Goal: Information Seeking & Learning: Find specific fact

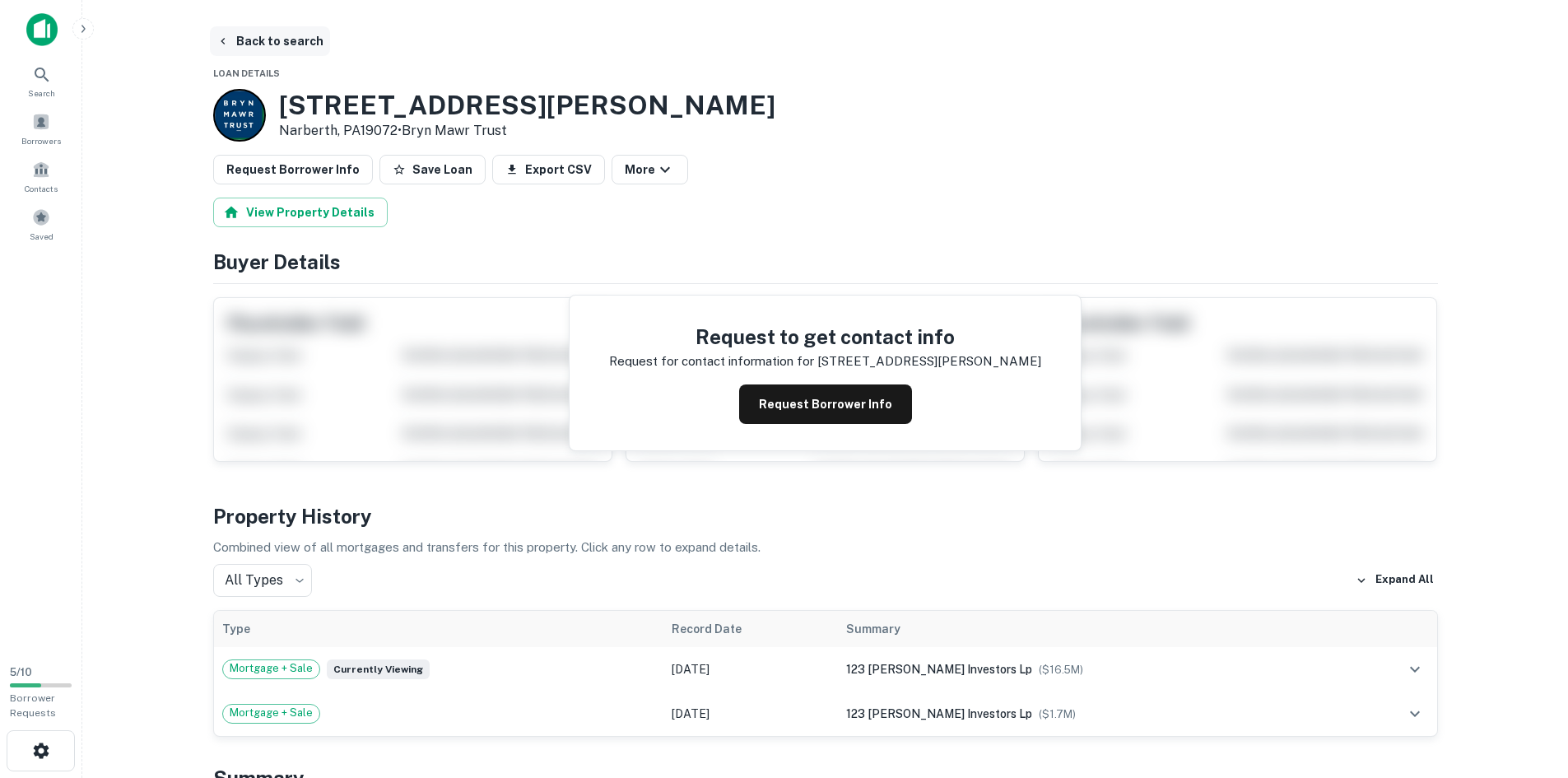
click at [257, 42] on button "Back to search" at bounding box center [270, 41] width 120 height 30
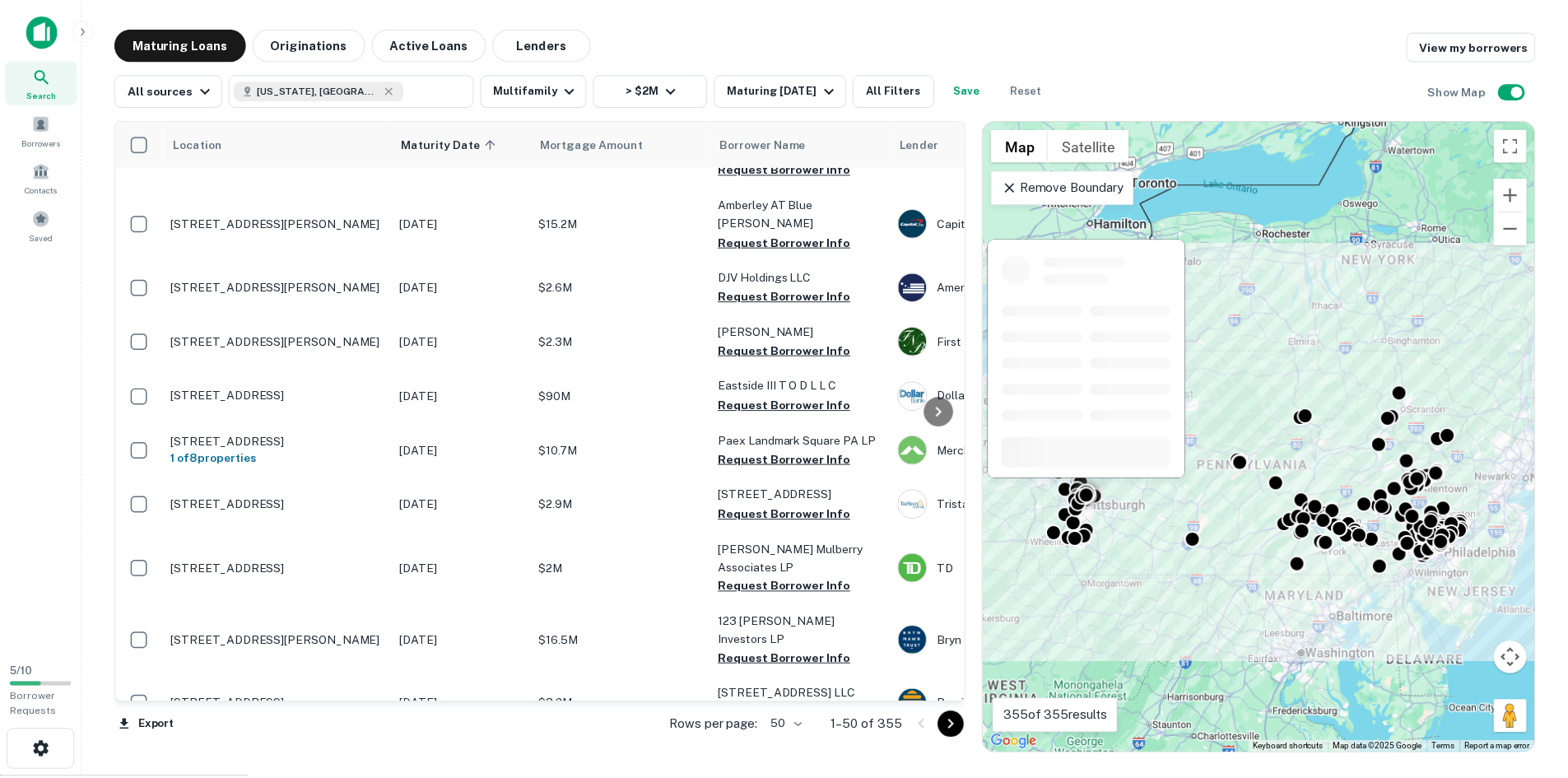
scroll to position [412, 0]
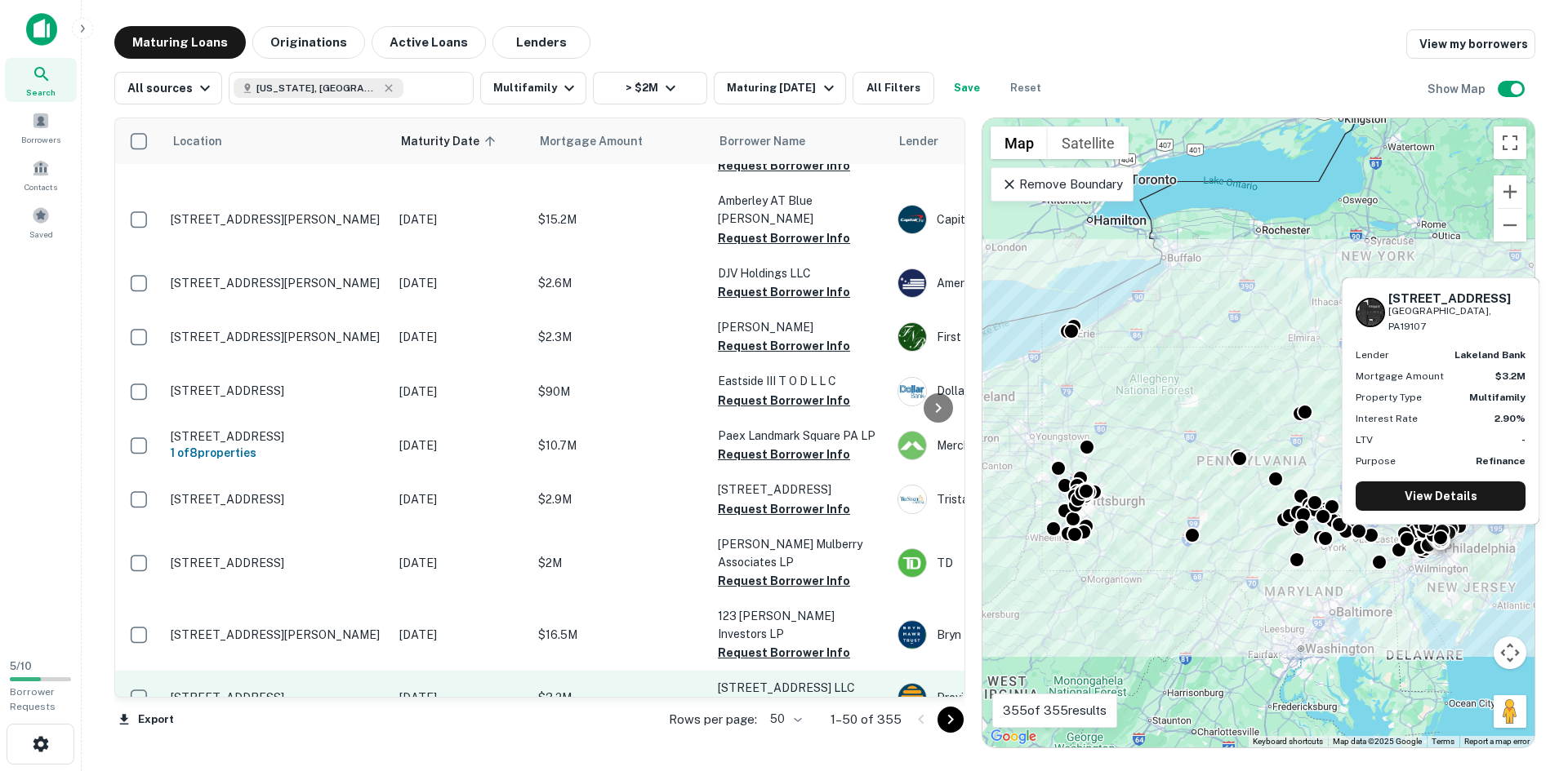
click at [379, 690] on p "[STREET_ADDRESS]" at bounding box center [276, 697] width 213 height 14
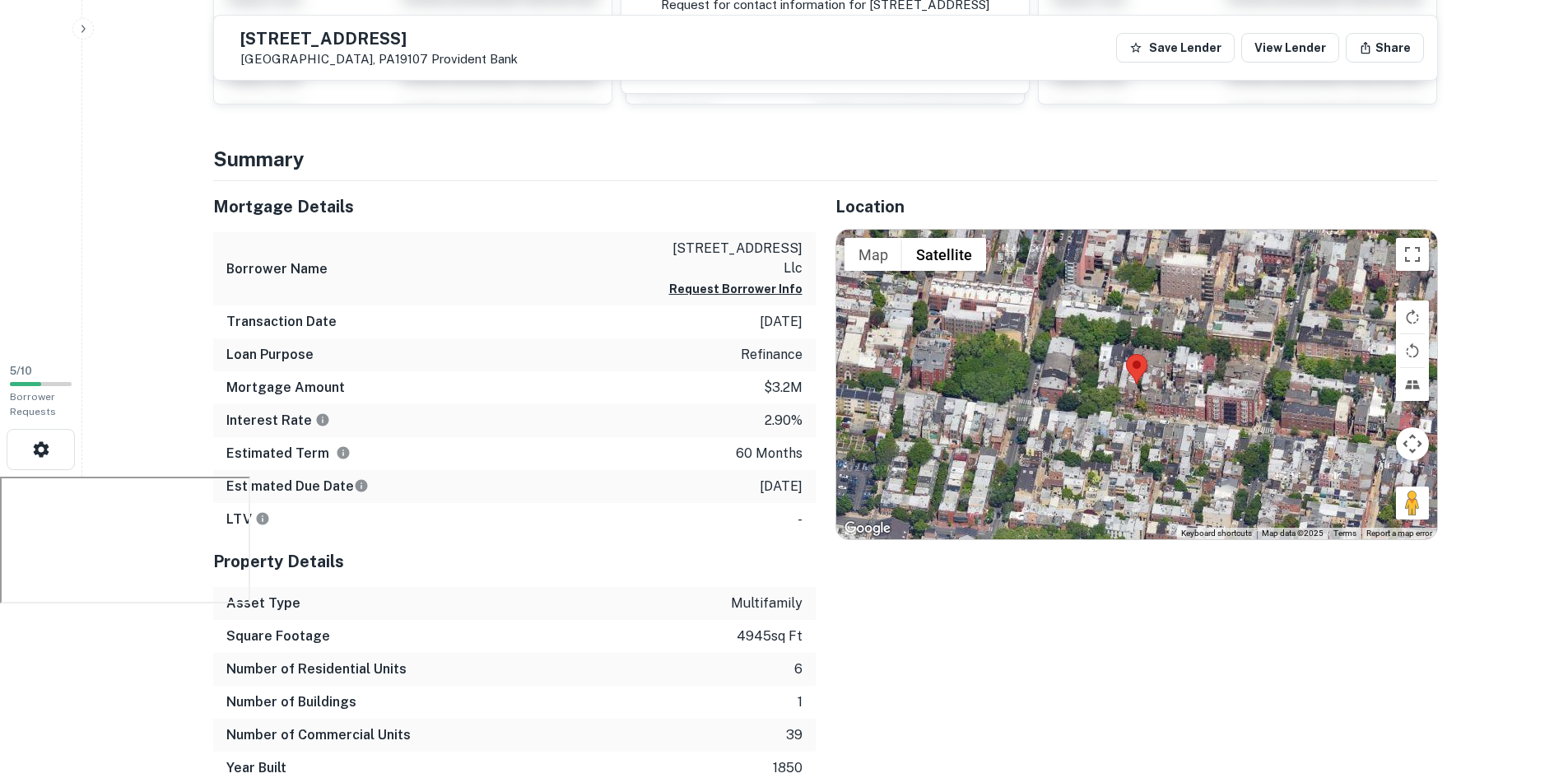
scroll to position [330, 0]
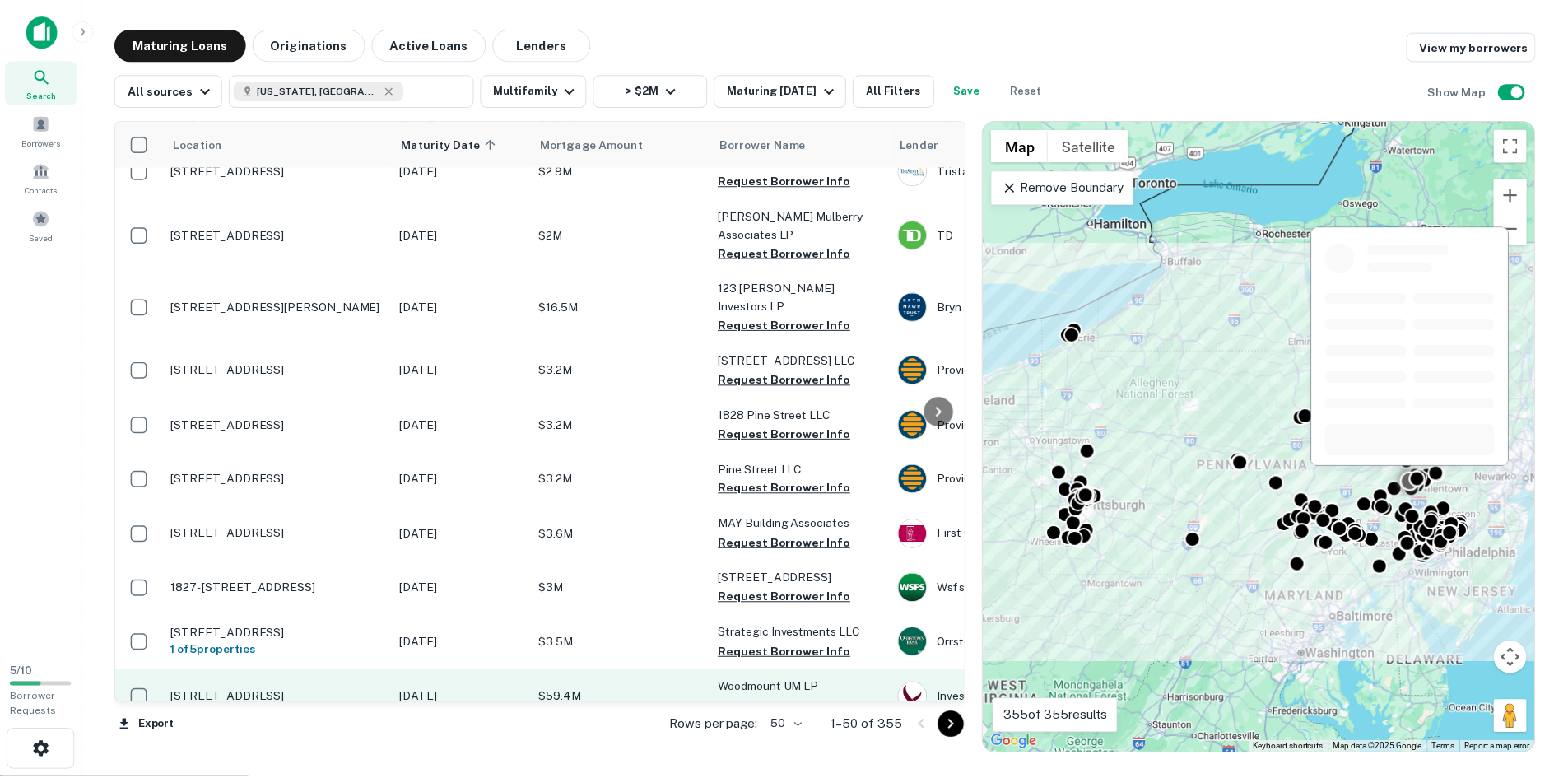
scroll to position [824, 0]
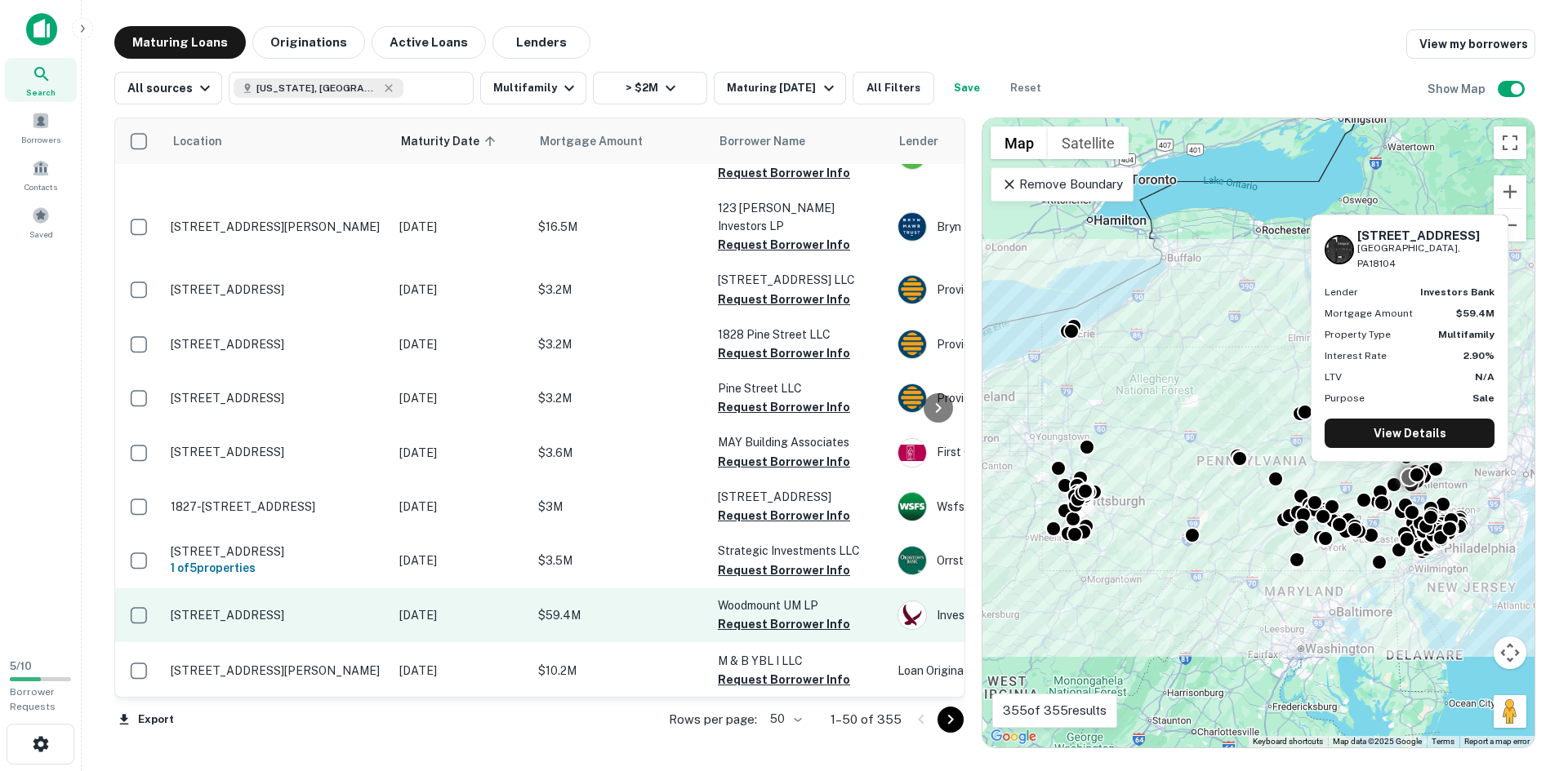
click at [463, 606] on p "[DATE]" at bounding box center [460, 615] width 123 height 18
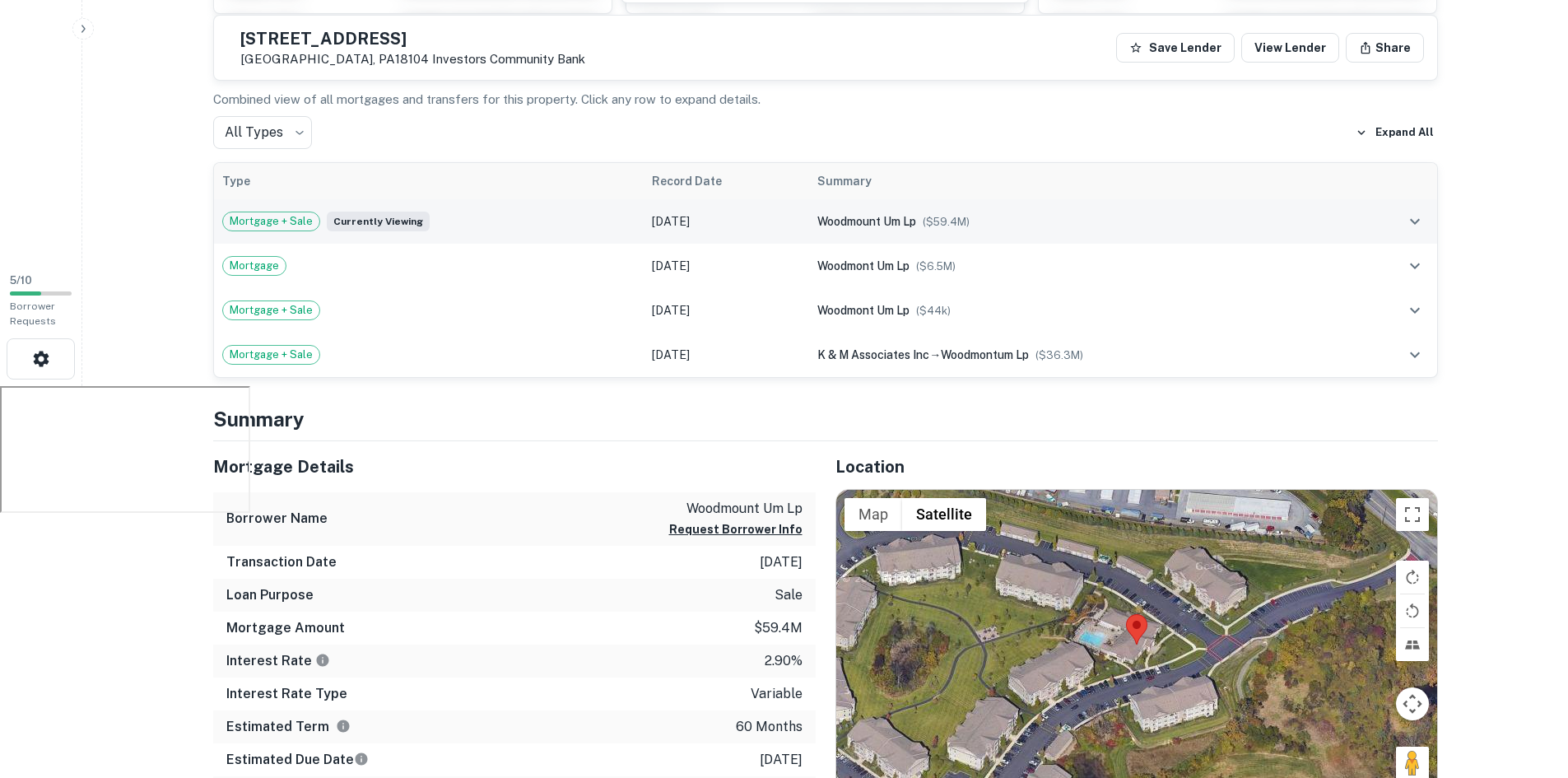
scroll to position [247, 0]
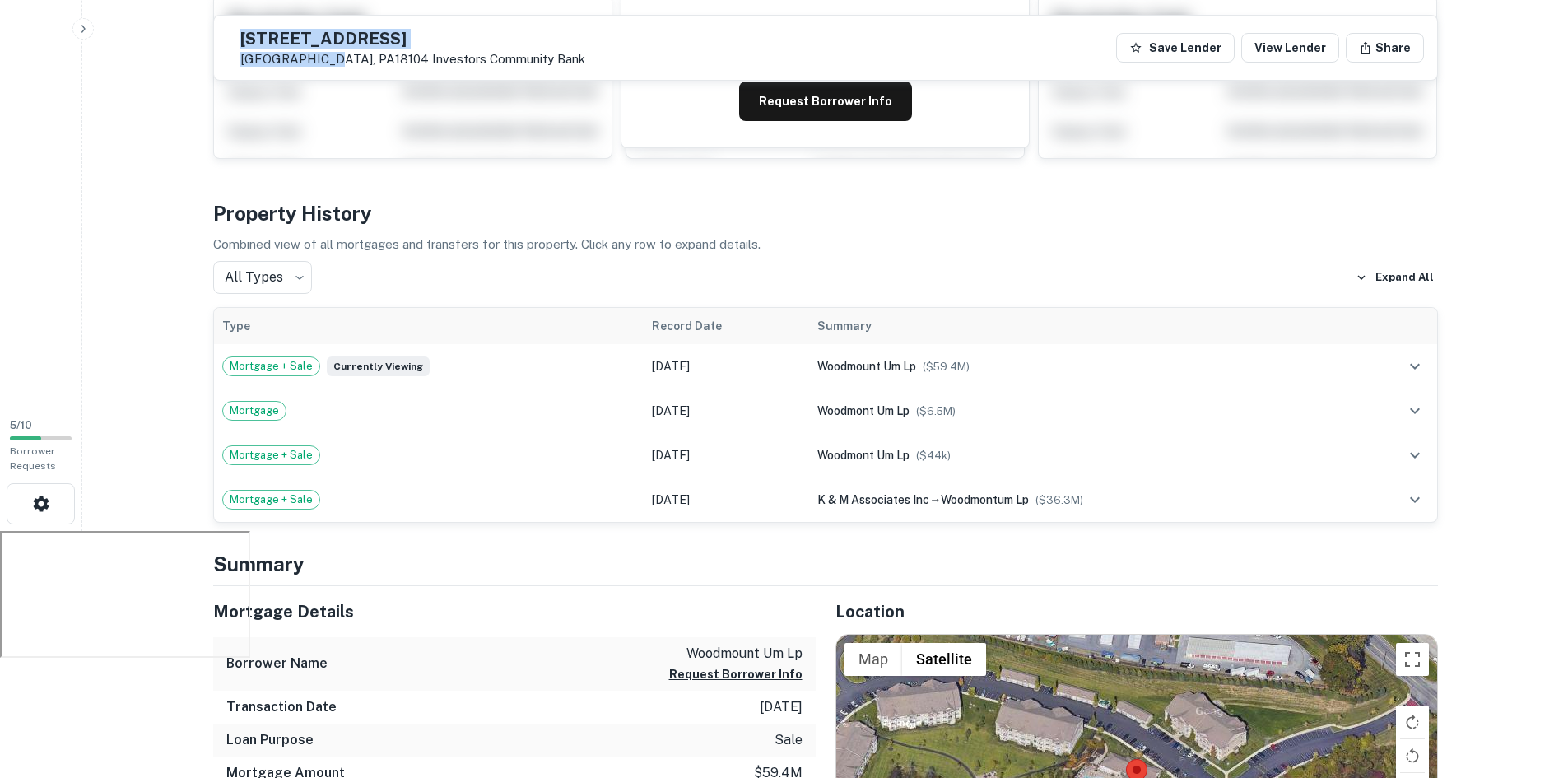
drag, startPoint x: 357, startPoint y: 57, endPoint x: 255, endPoint y: 33, distance: 104.8
click at [255, 33] on div "[STREET_ADDRESS] Investors Community Bank" at bounding box center [406, 47] width 358 height 38
copy div "[STREET_ADDRESS]"
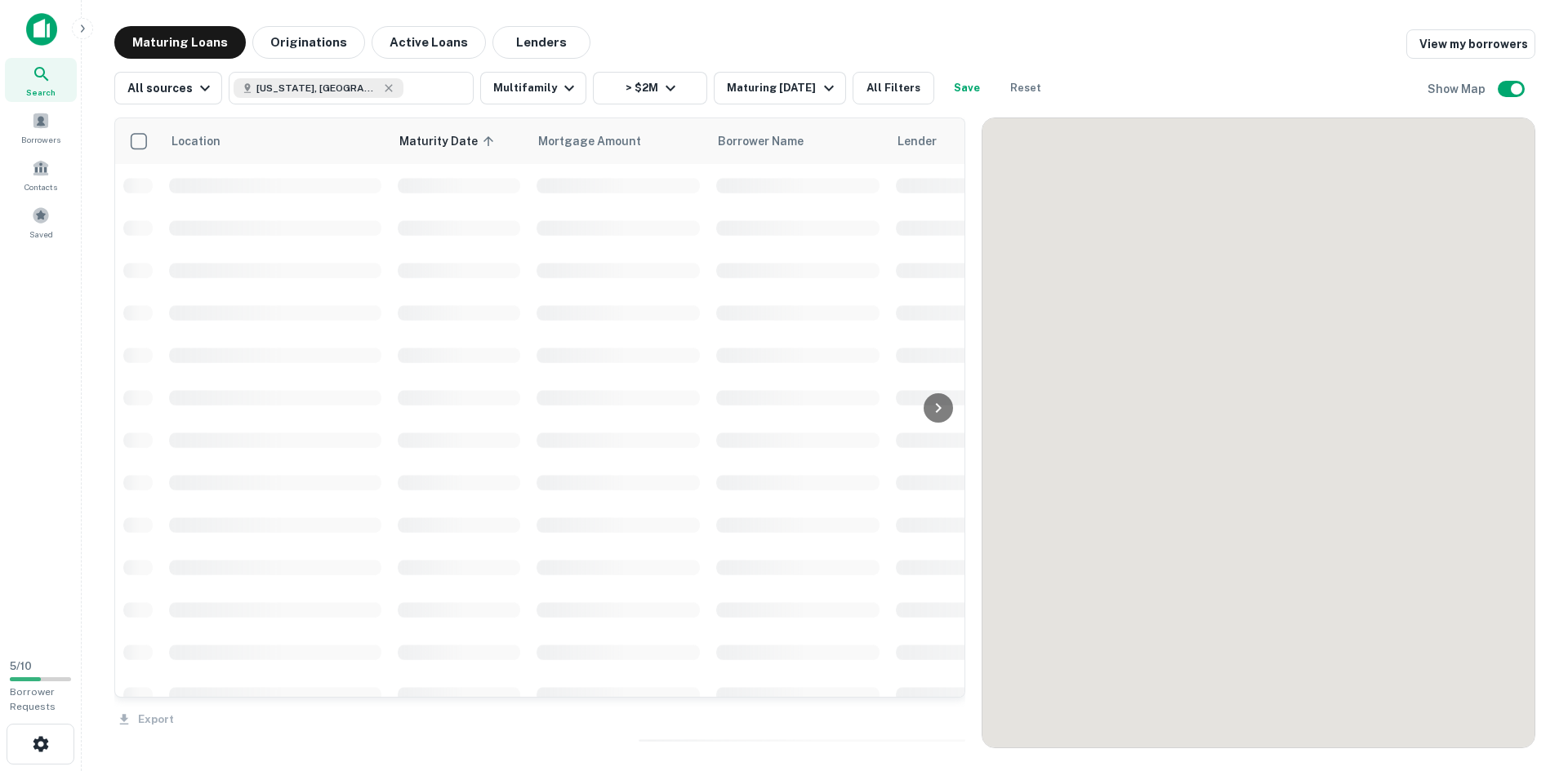
scroll to position [816, 0]
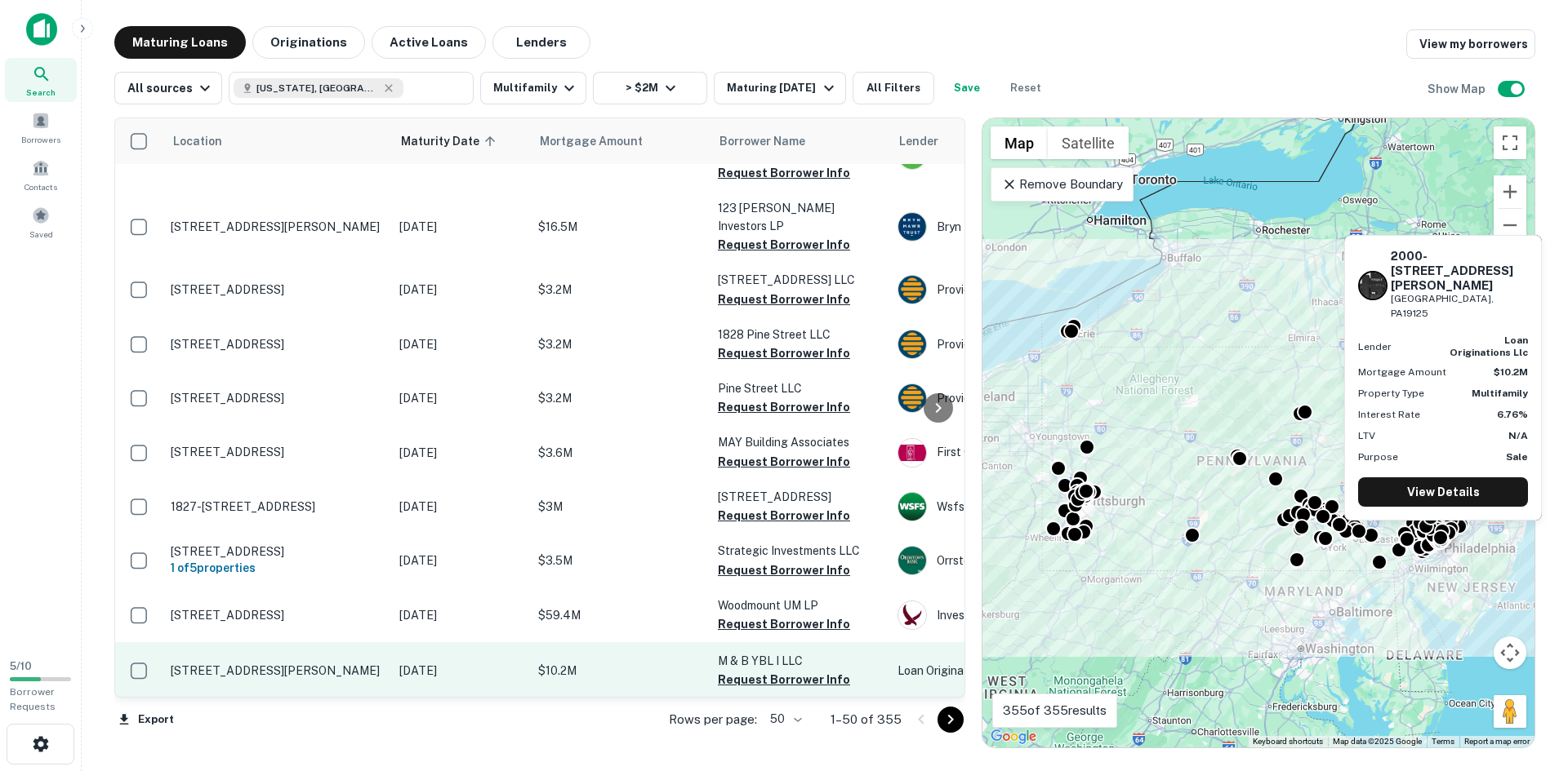
click at [345, 663] on p "[STREET_ADDRESS][PERSON_NAME]" at bounding box center [276, 670] width 213 height 14
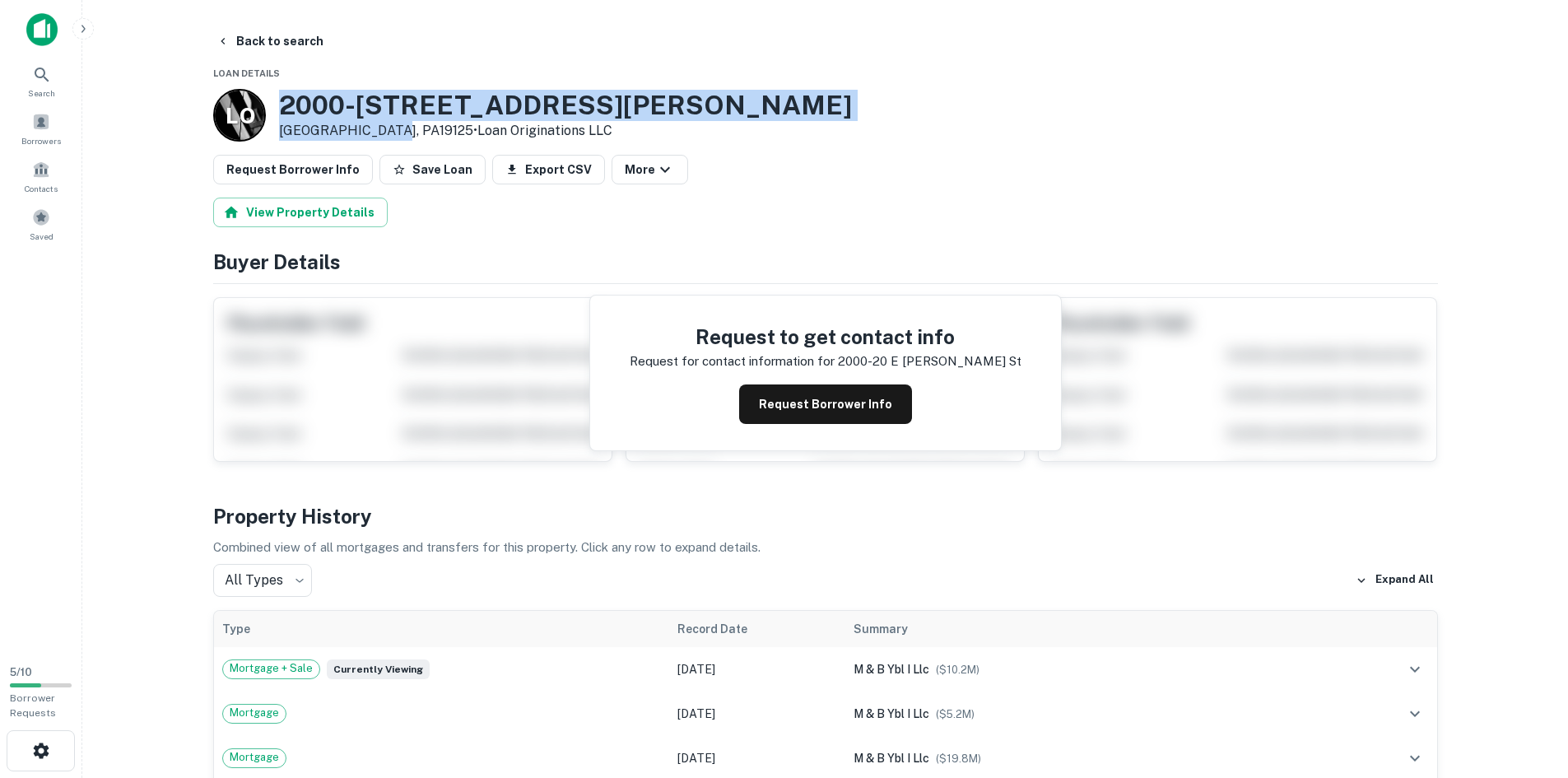
drag, startPoint x: 370, startPoint y: 129, endPoint x: 285, endPoint y: 100, distance: 89.8
click at [285, 100] on div "[STREET_ADDRESS][PERSON_NAME] • Loan Originations LLC" at bounding box center [565, 115] width 573 height 51
copy div "2000-[STREET_ADDRESS][PERSON_NAME]"
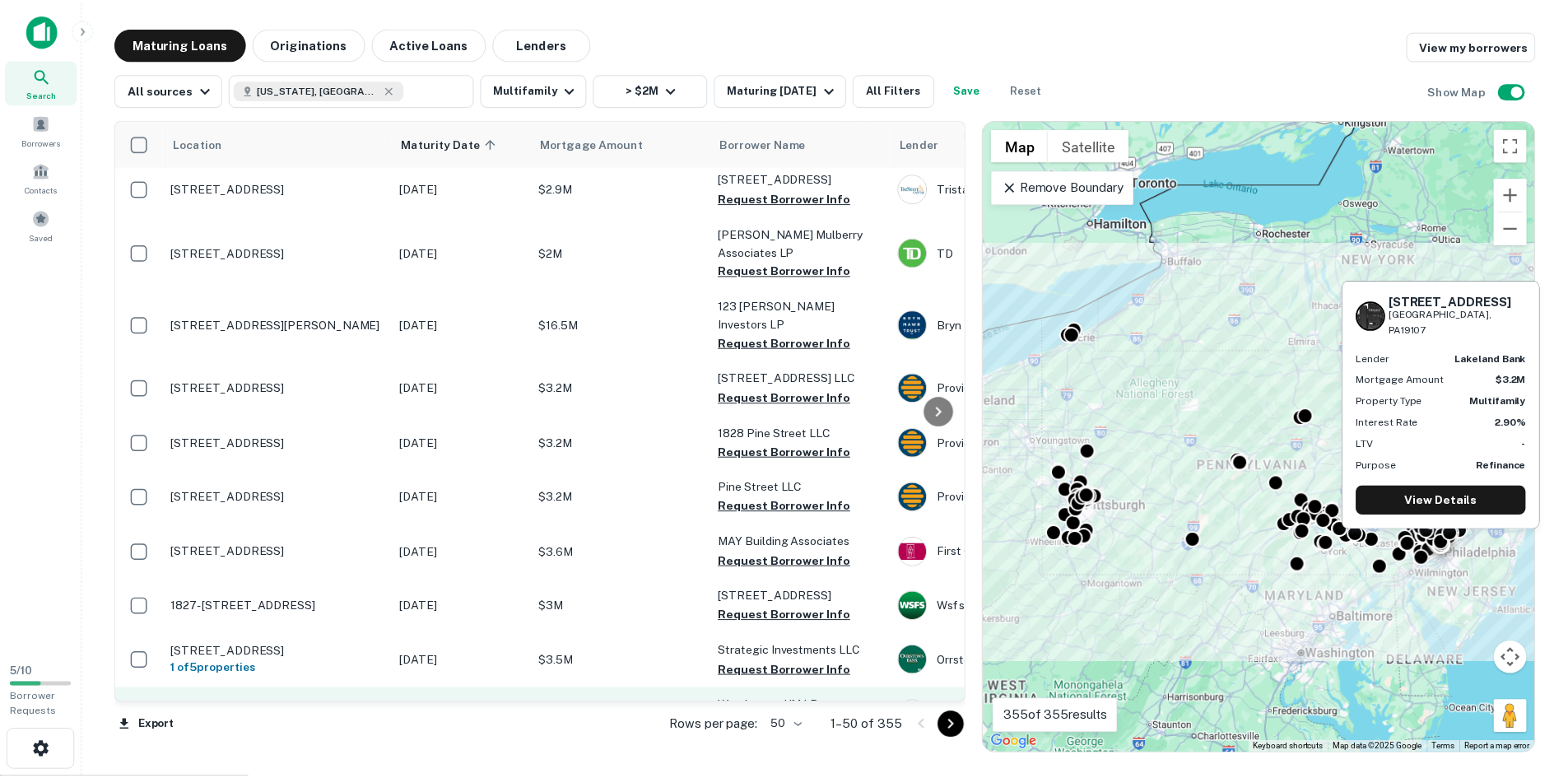
scroll to position [824, 0]
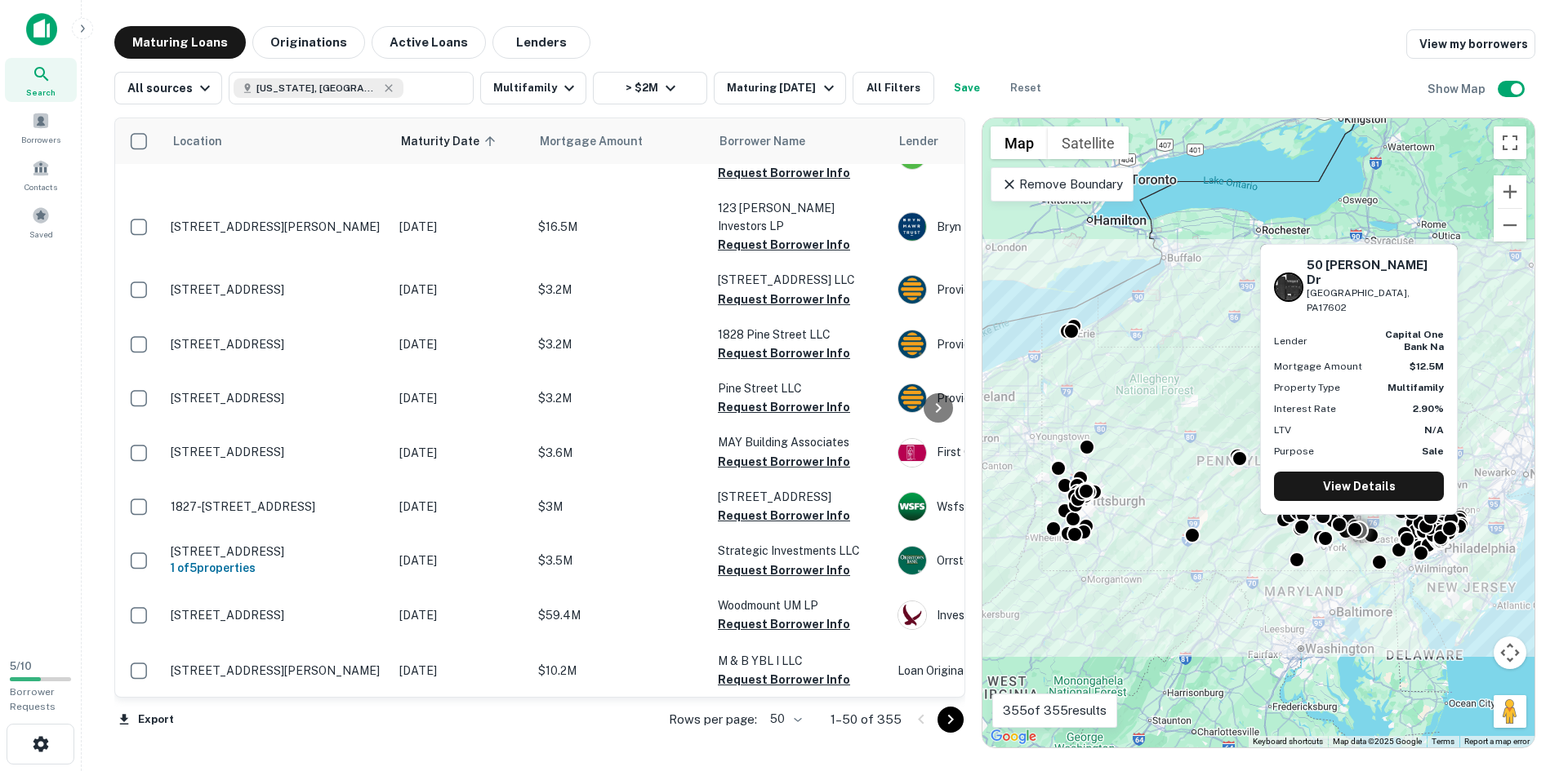
click at [365, 700] on td "[STREET_ADDRESS][PERSON_NAME][PERSON_NAME]" at bounding box center [276, 726] width 229 height 54
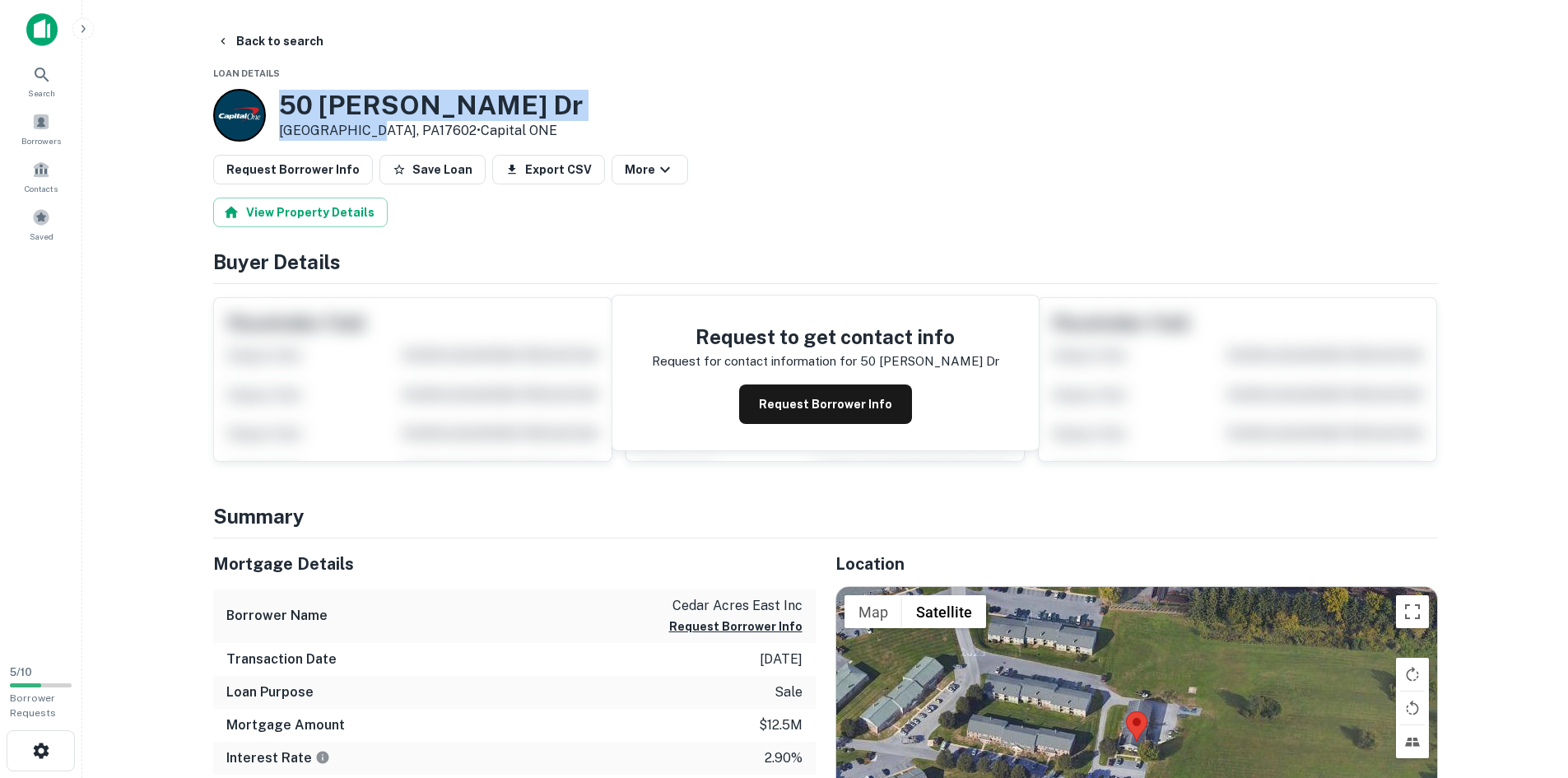
drag, startPoint x: 360, startPoint y: 128, endPoint x: 278, endPoint y: 98, distance: 87.3
click at [279, 98] on div "[STREET_ADDRESS][PERSON_NAME][PERSON_NAME] • Capital ONE" at bounding box center [430, 115] width 304 height 51
copy div "[STREET_ADDRESS][PERSON_NAME][PERSON_NAME]"
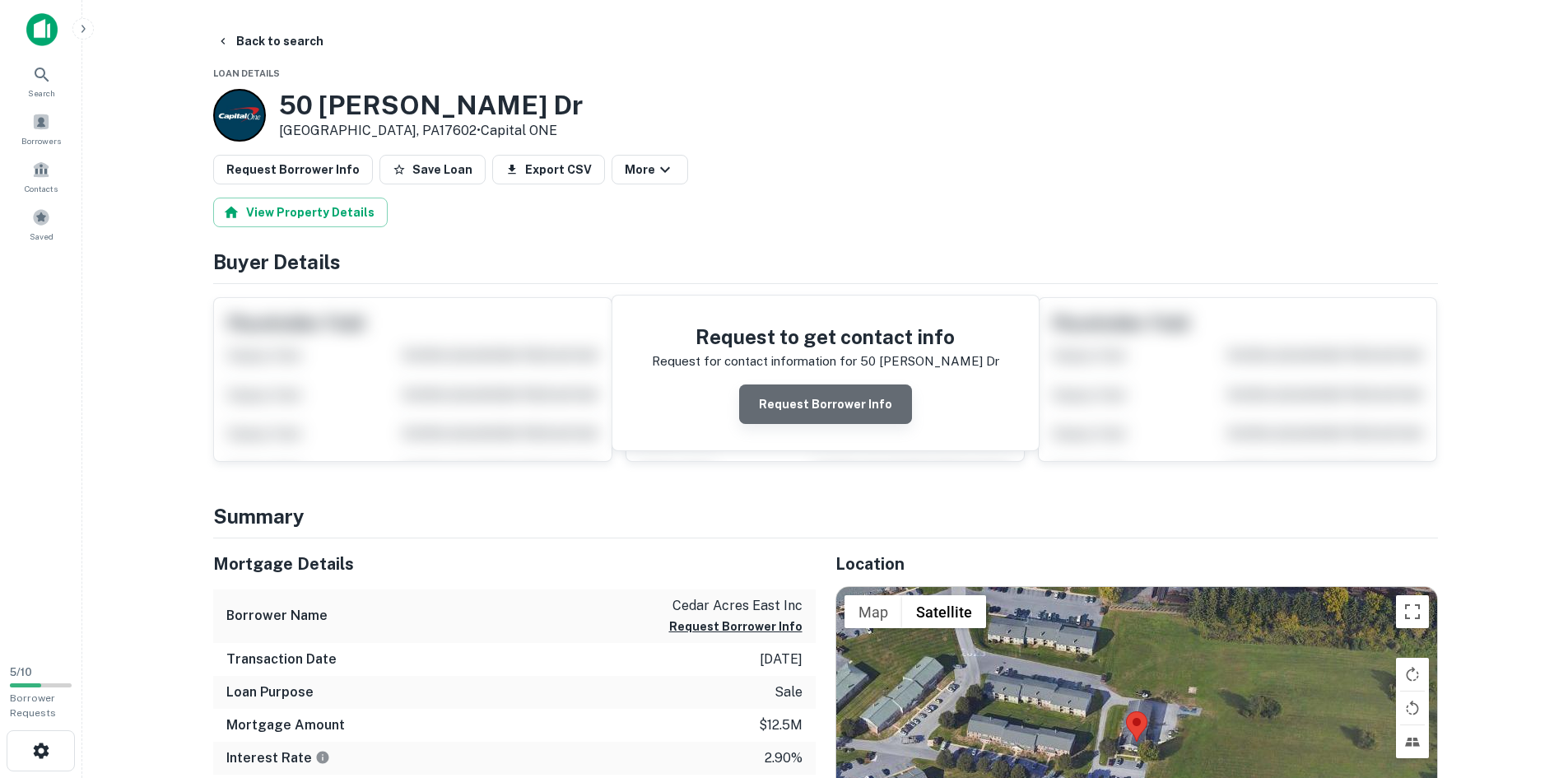
click at [873, 408] on button "Request Borrower Info" at bounding box center [826, 404] width 173 height 40
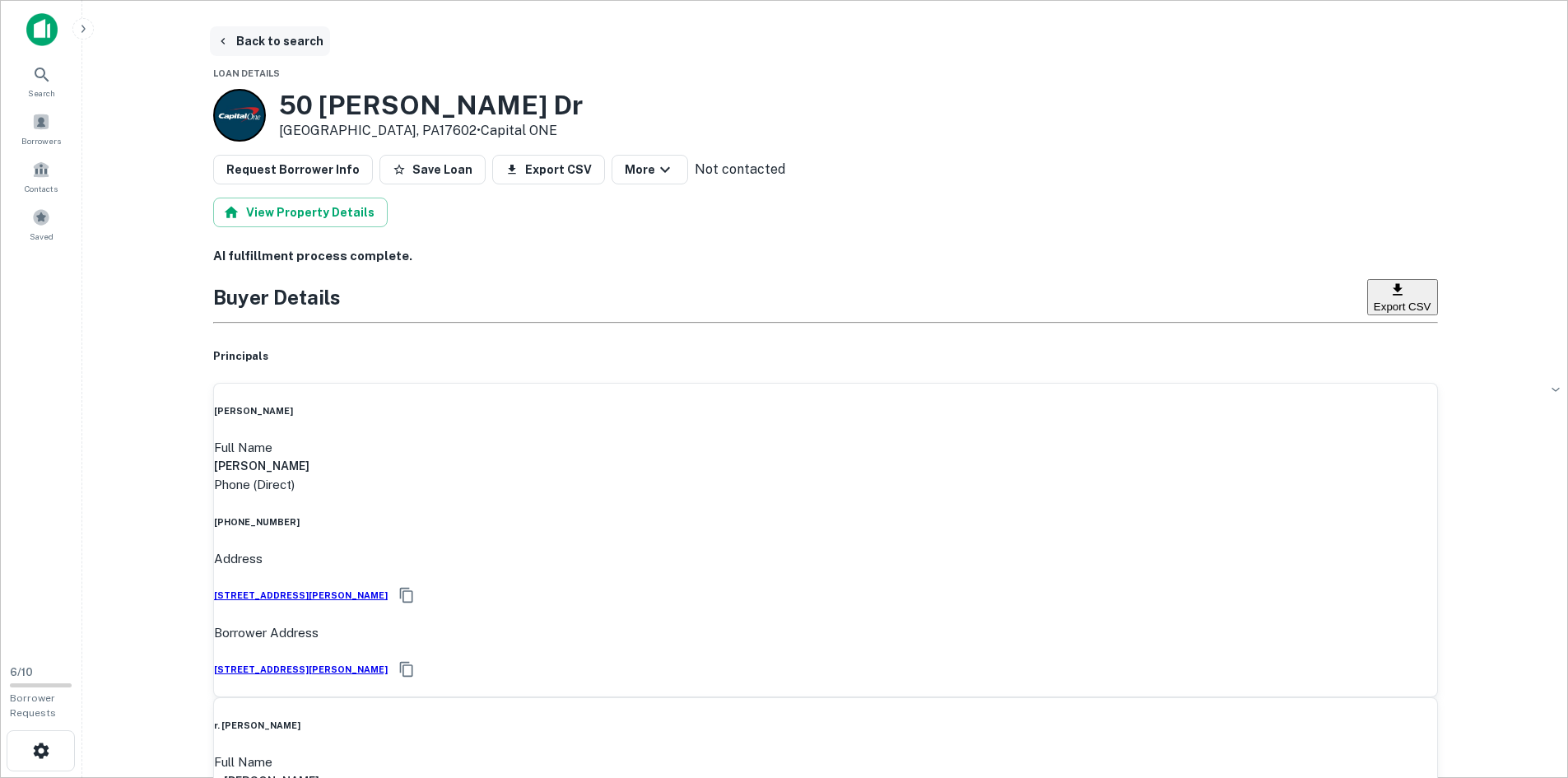
click at [235, 48] on button "Back to search" at bounding box center [270, 41] width 120 height 30
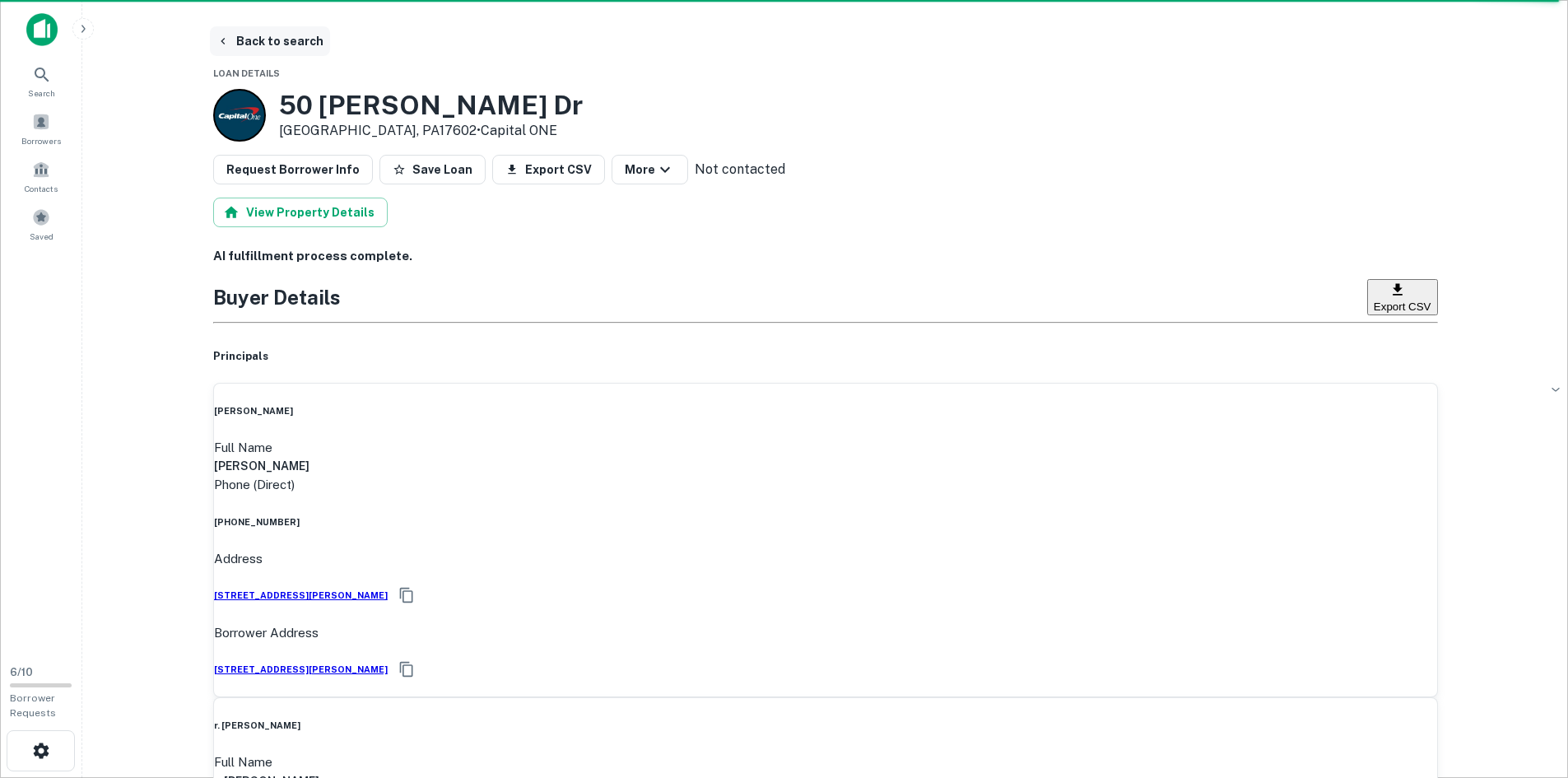
click at [227, 36] on icon "button" at bounding box center [224, 42] width 14 height 14
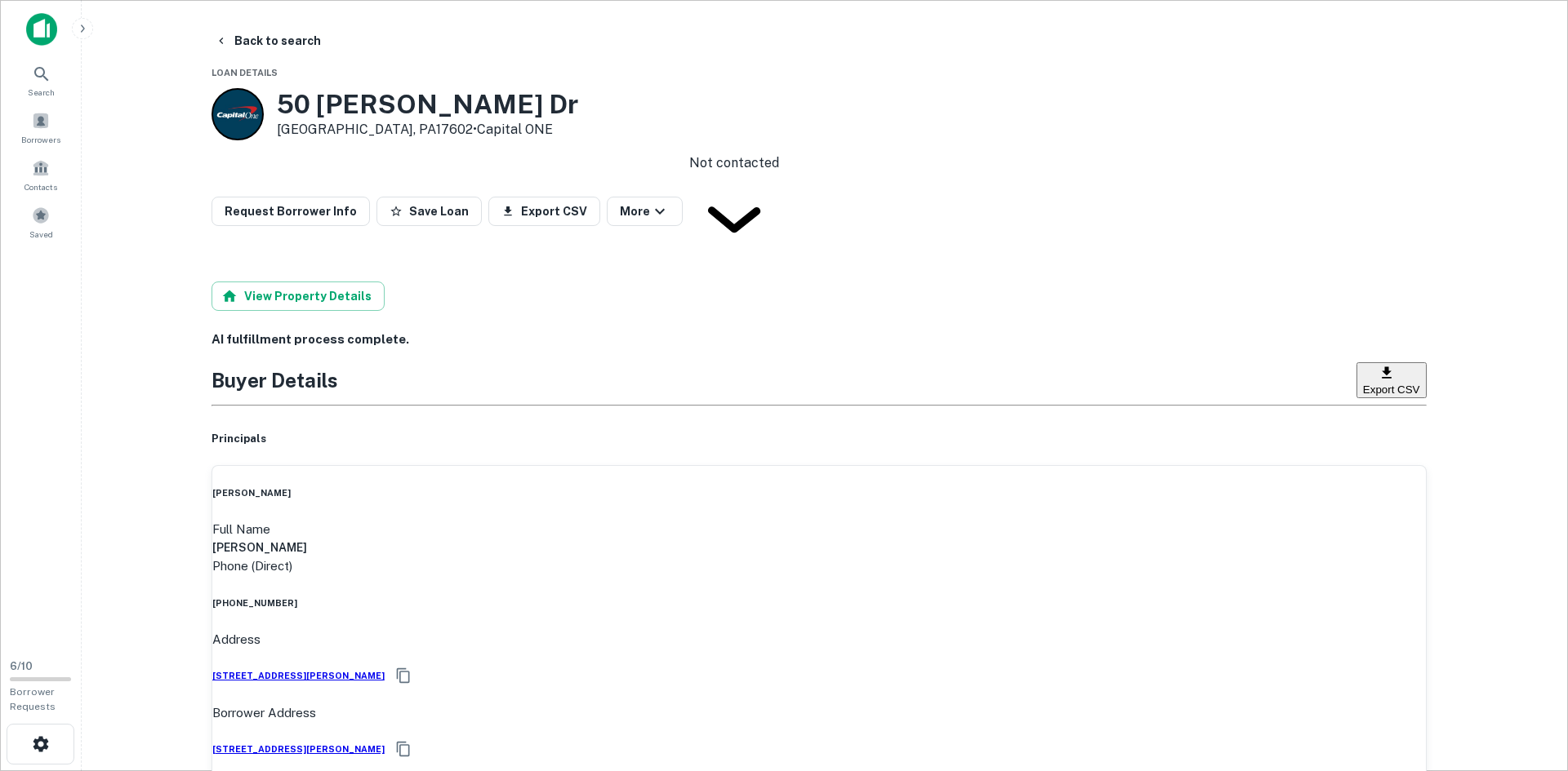
click at [773, 174] on body "Search Borrowers Contacts Saved 6 / 10 Borrower Requests Back to search Loan De…" at bounding box center [784, 386] width 1568 height 771
type input "**********"
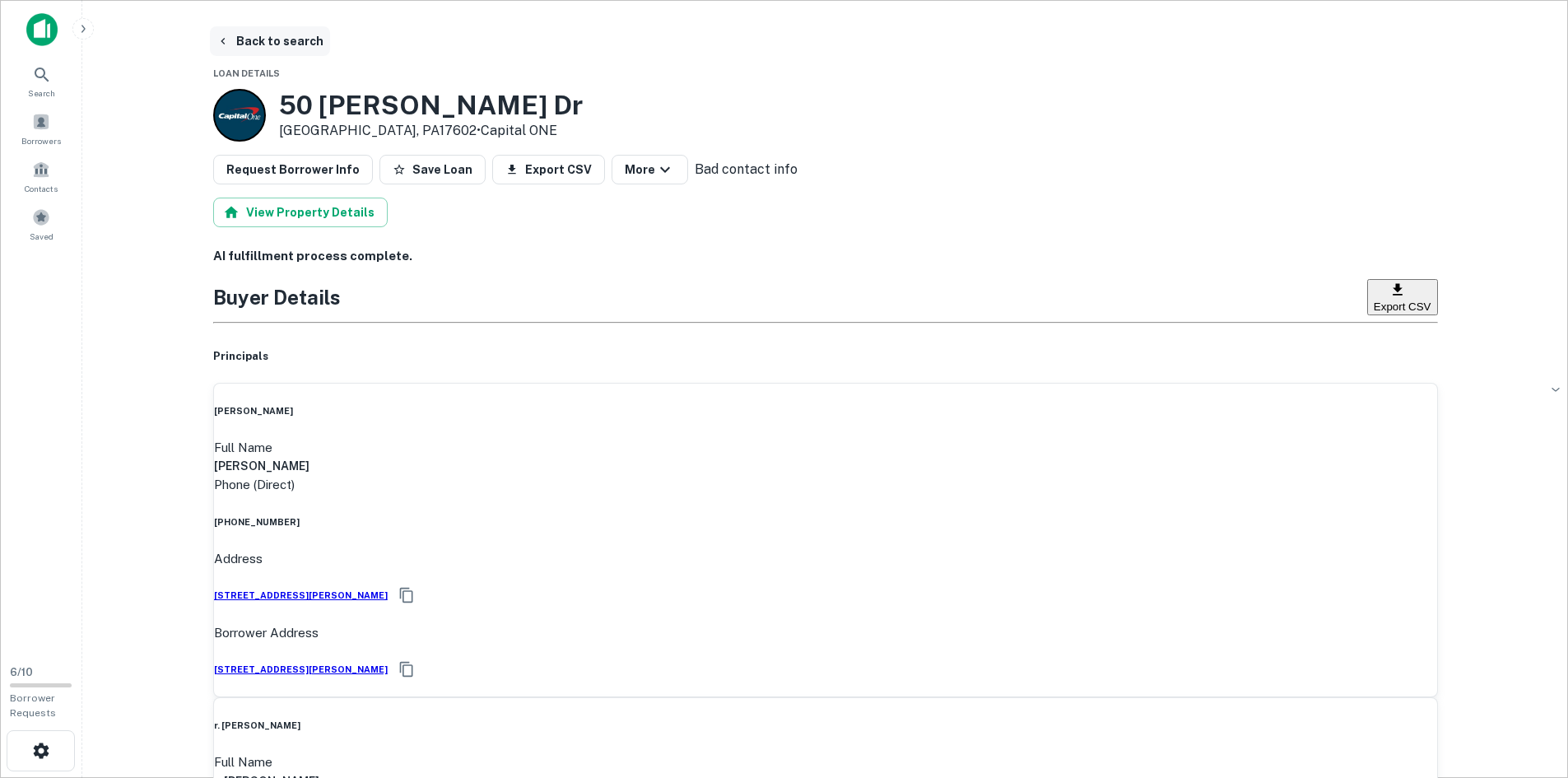
click at [253, 44] on button "Back to search" at bounding box center [270, 41] width 120 height 30
click at [756, 169] on body "**********" at bounding box center [784, 389] width 1568 height 778
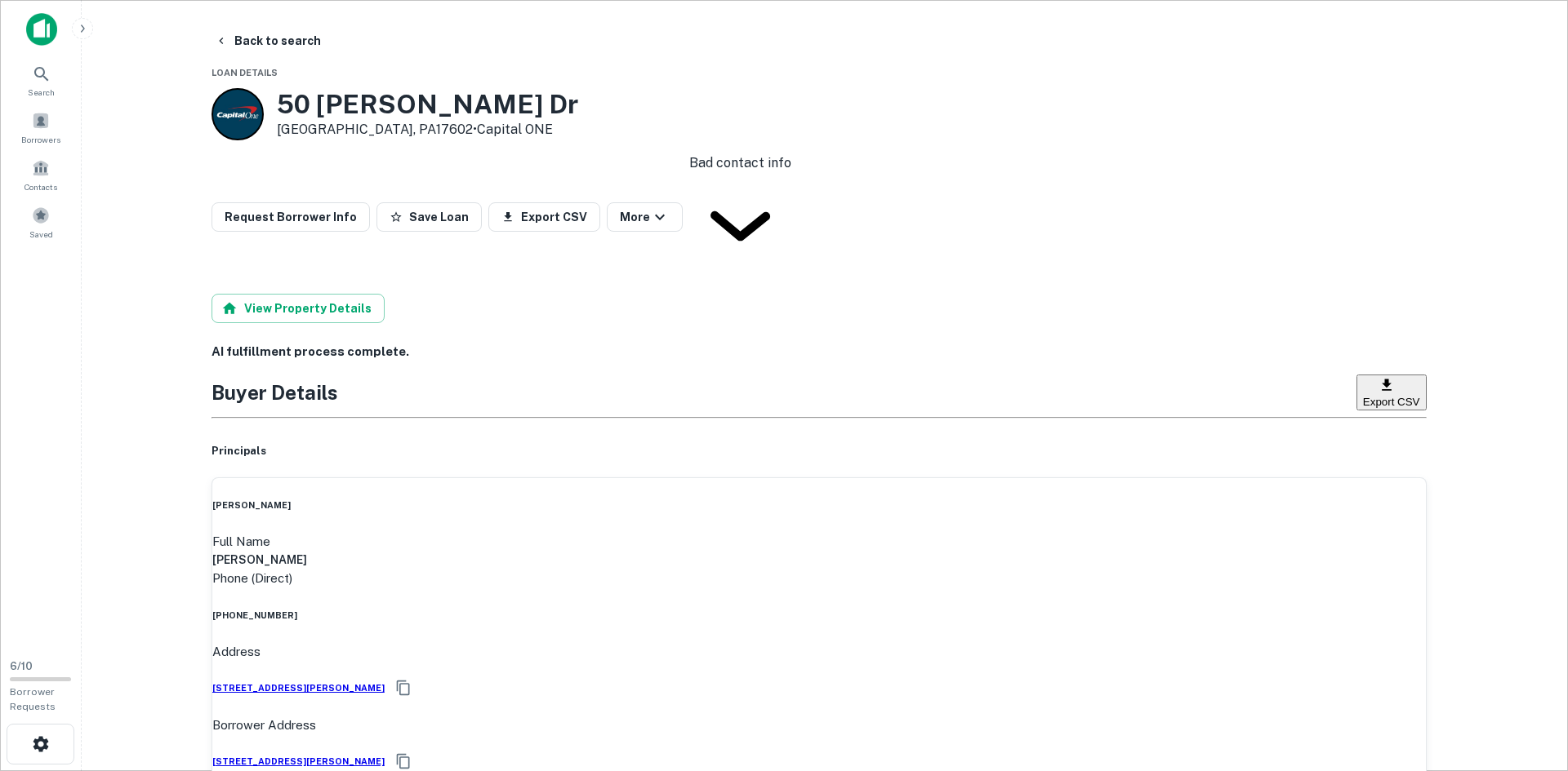
click at [889, 181] on div at bounding box center [784, 386] width 1568 height 771
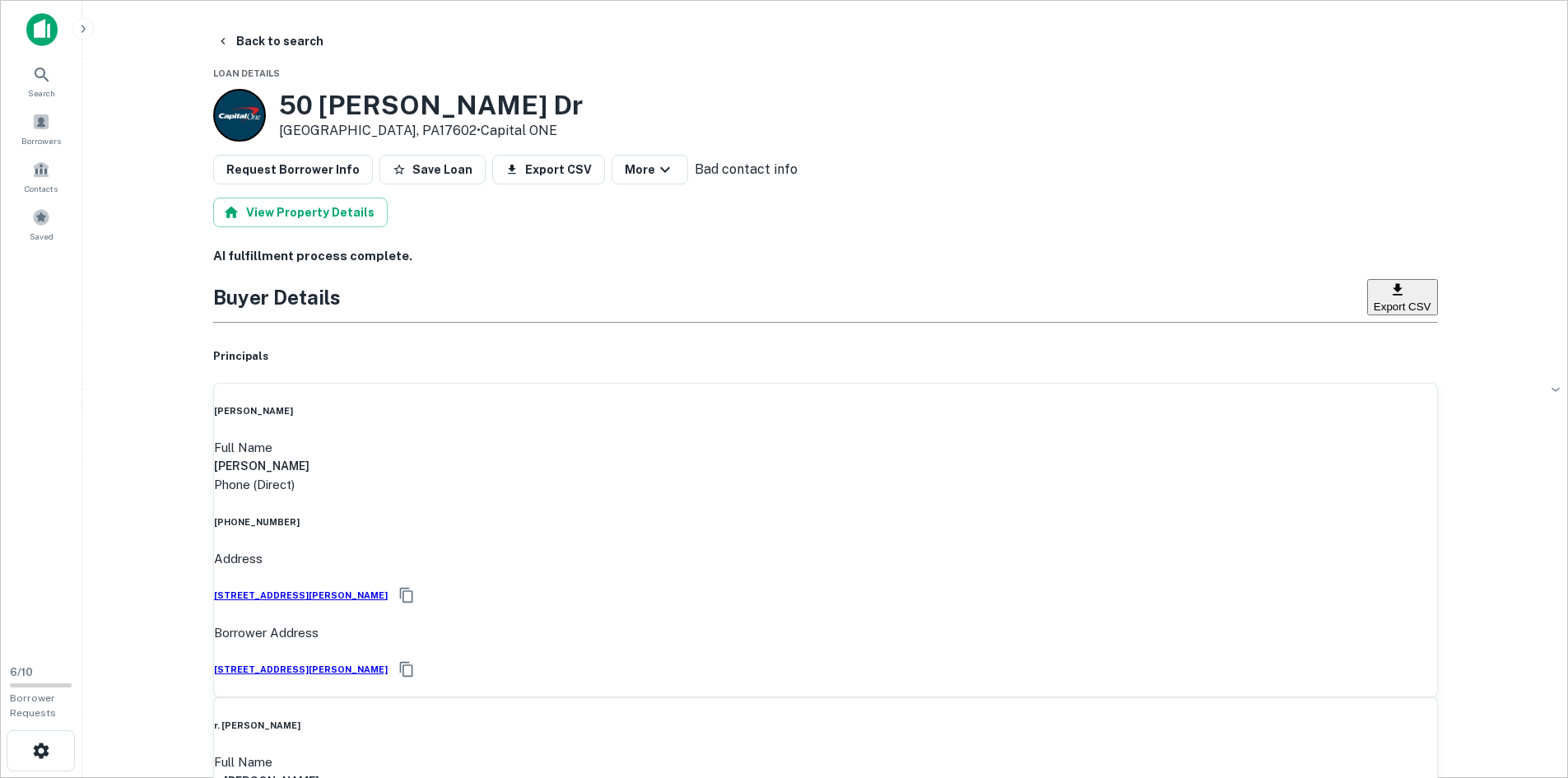
click at [220, 40] on icon "button" at bounding box center [224, 42] width 14 height 14
click at [221, 40] on icon "button" at bounding box center [224, 42] width 14 height 14
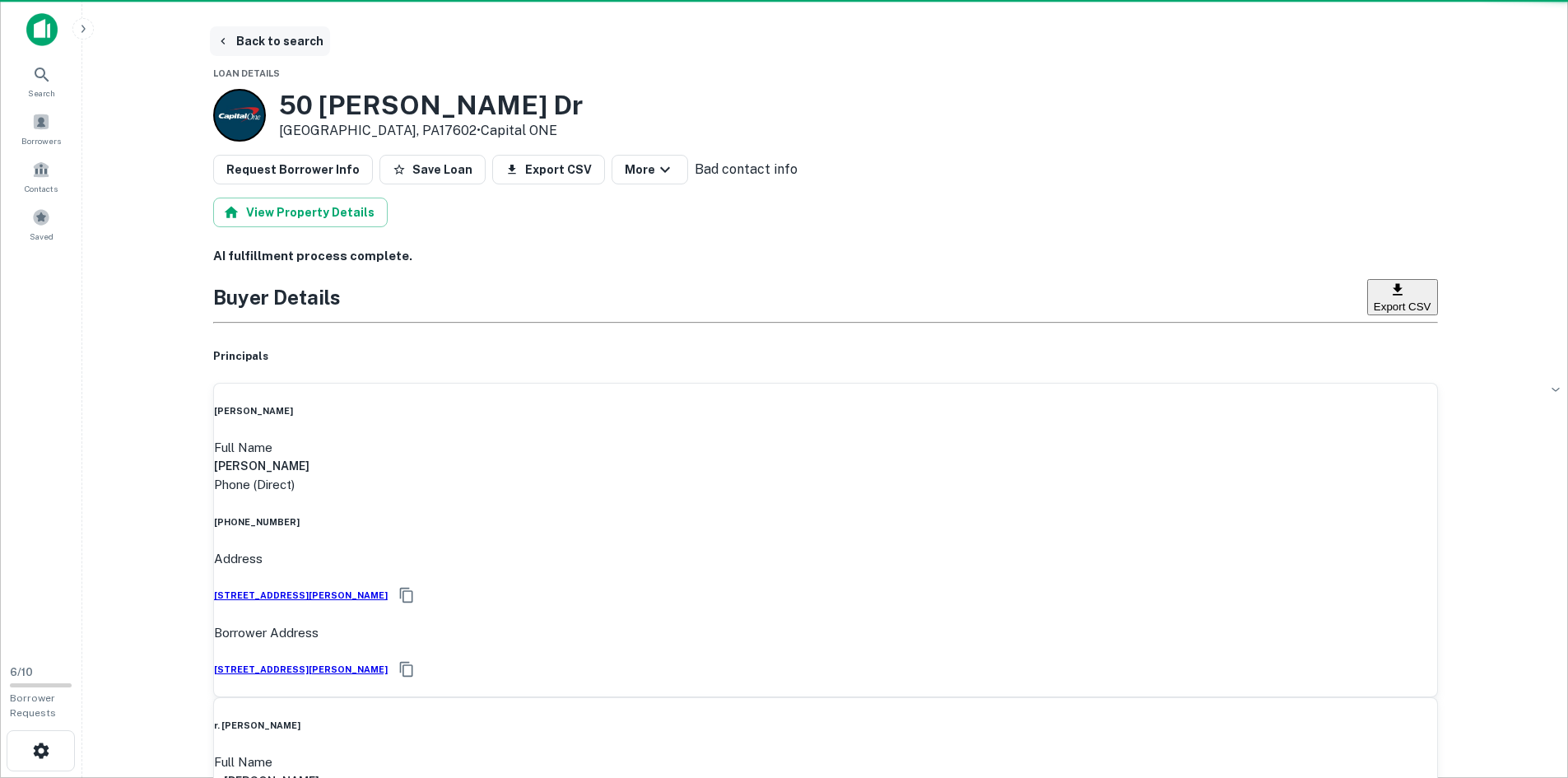
click at [221, 40] on icon "button" at bounding box center [224, 42] width 14 height 14
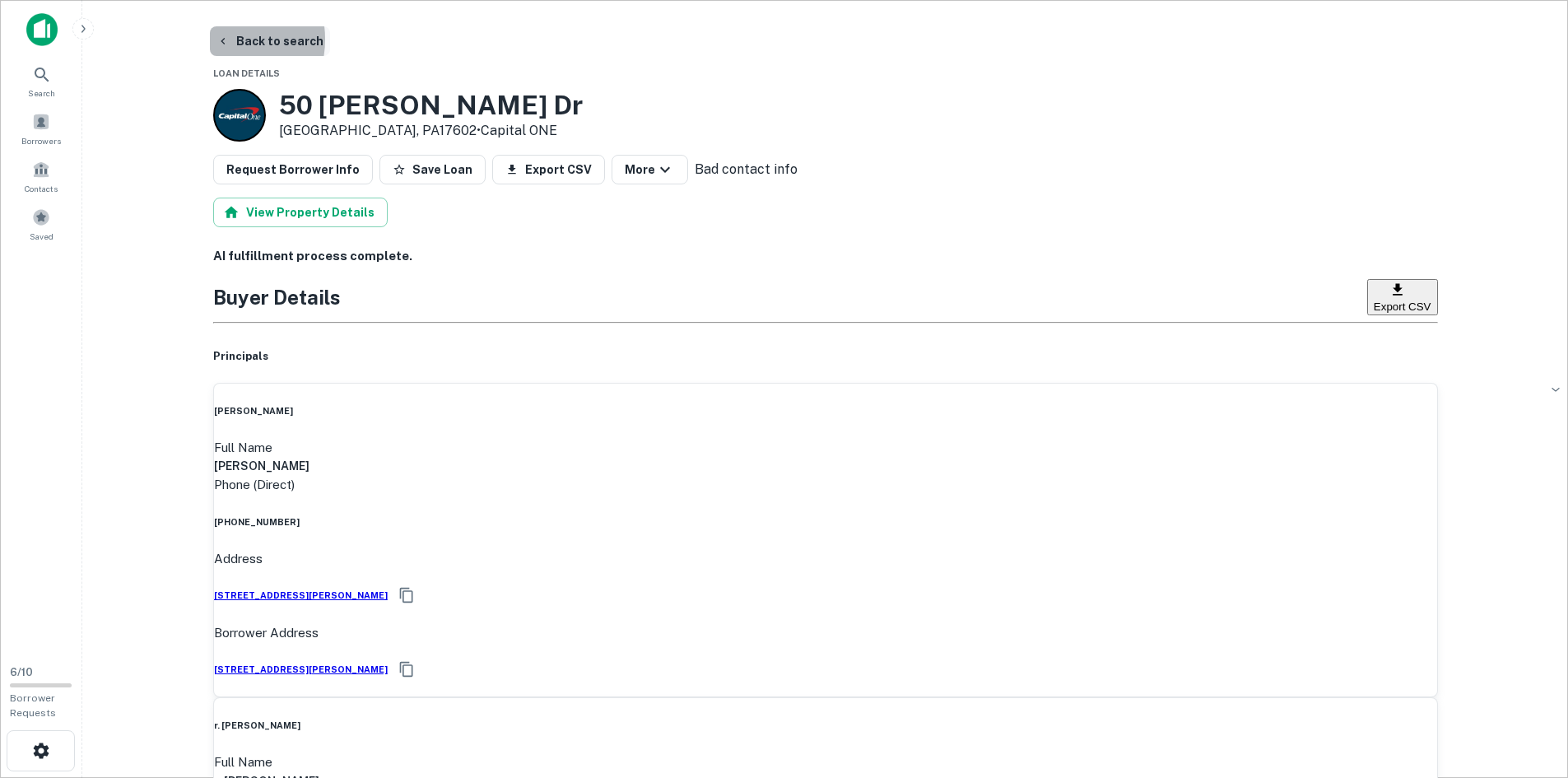
click at [221, 40] on icon "button" at bounding box center [224, 42] width 14 height 14
click at [57, 83] on div "Search" at bounding box center [42, 78] width 73 height 39
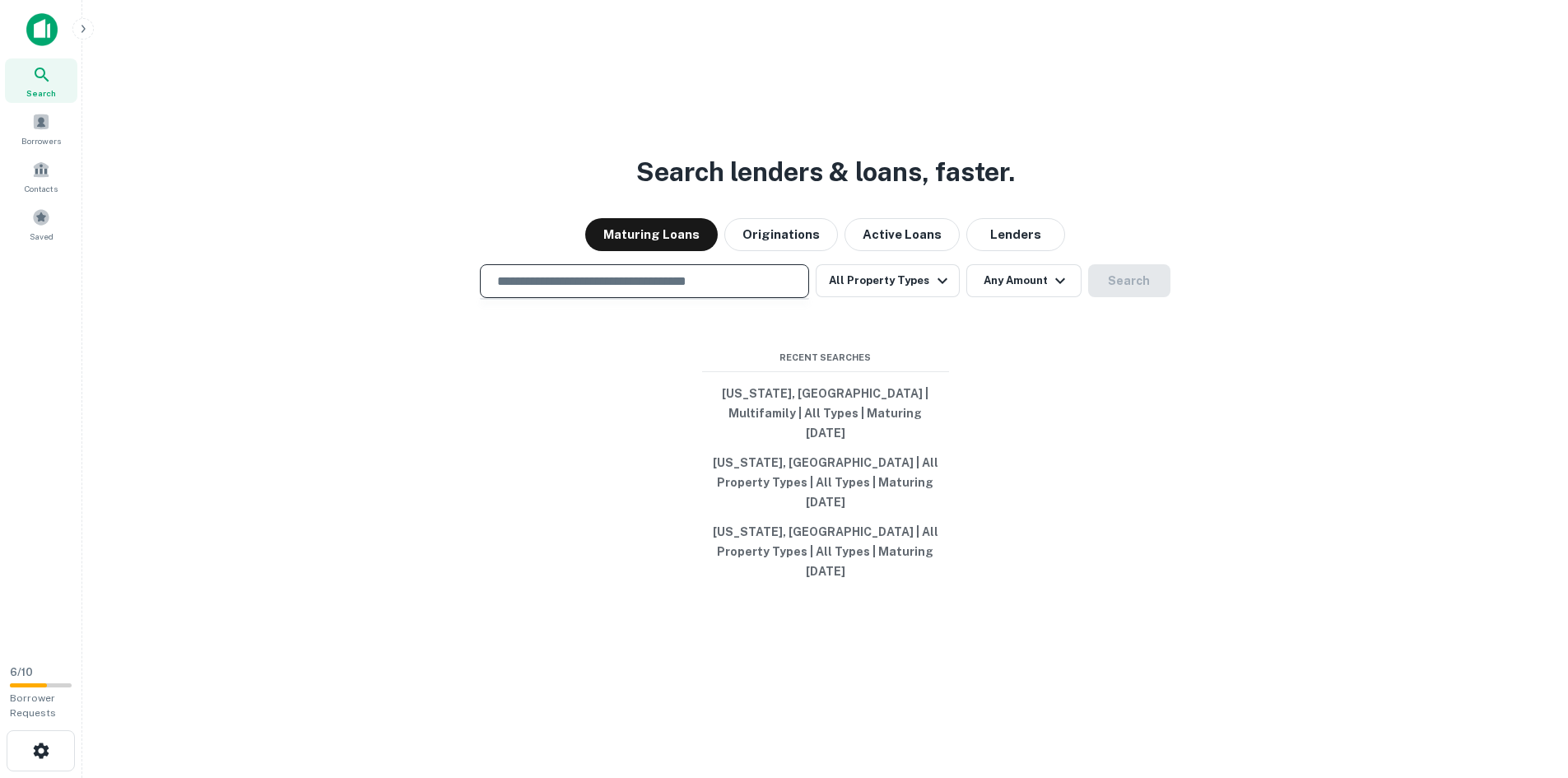
click at [754, 291] on input "text" at bounding box center [644, 281] width 314 height 19
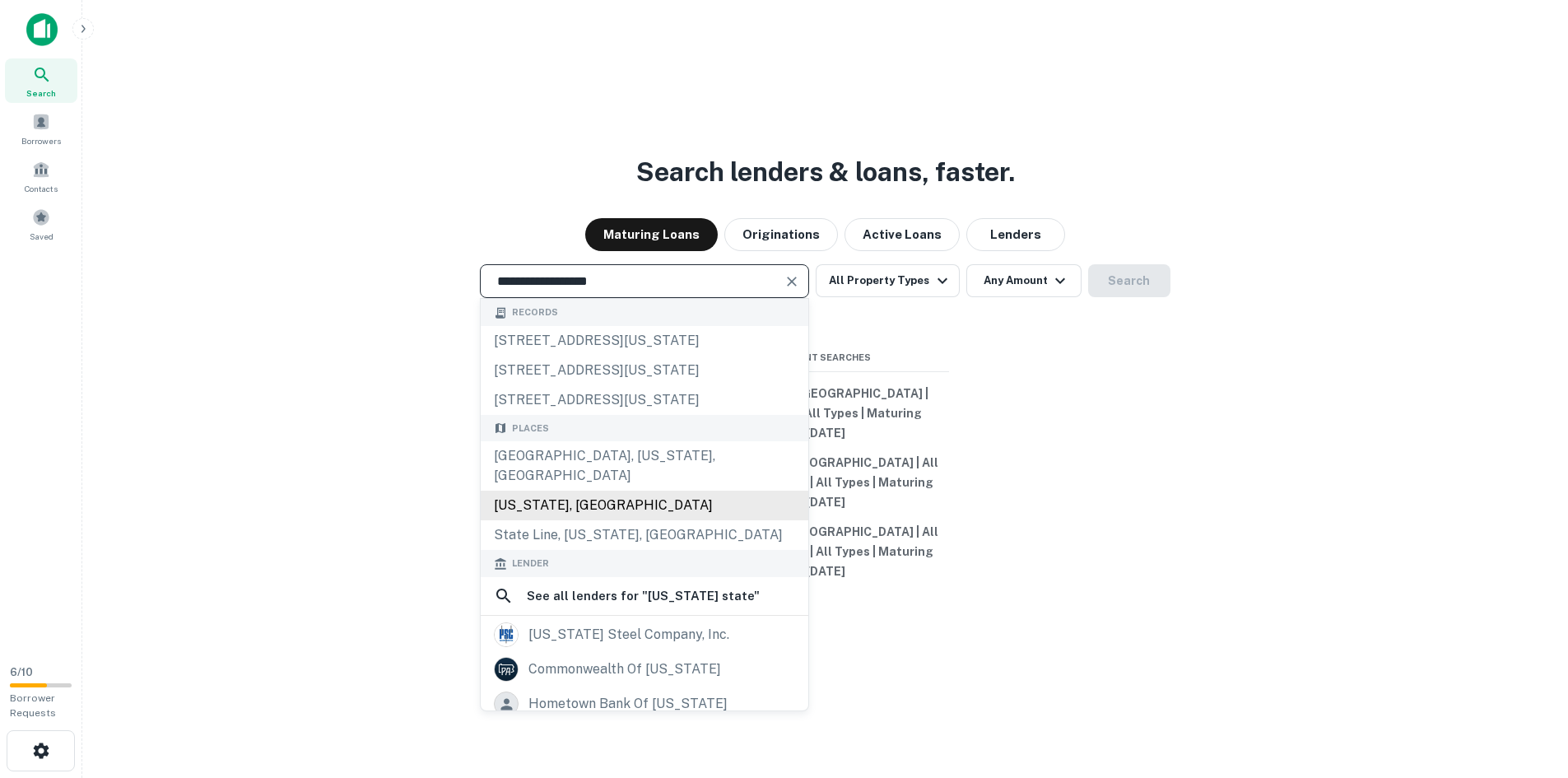
click at [656, 520] on div "[US_STATE], [GEOGRAPHIC_DATA]" at bounding box center [644, 505] width 328 height 30
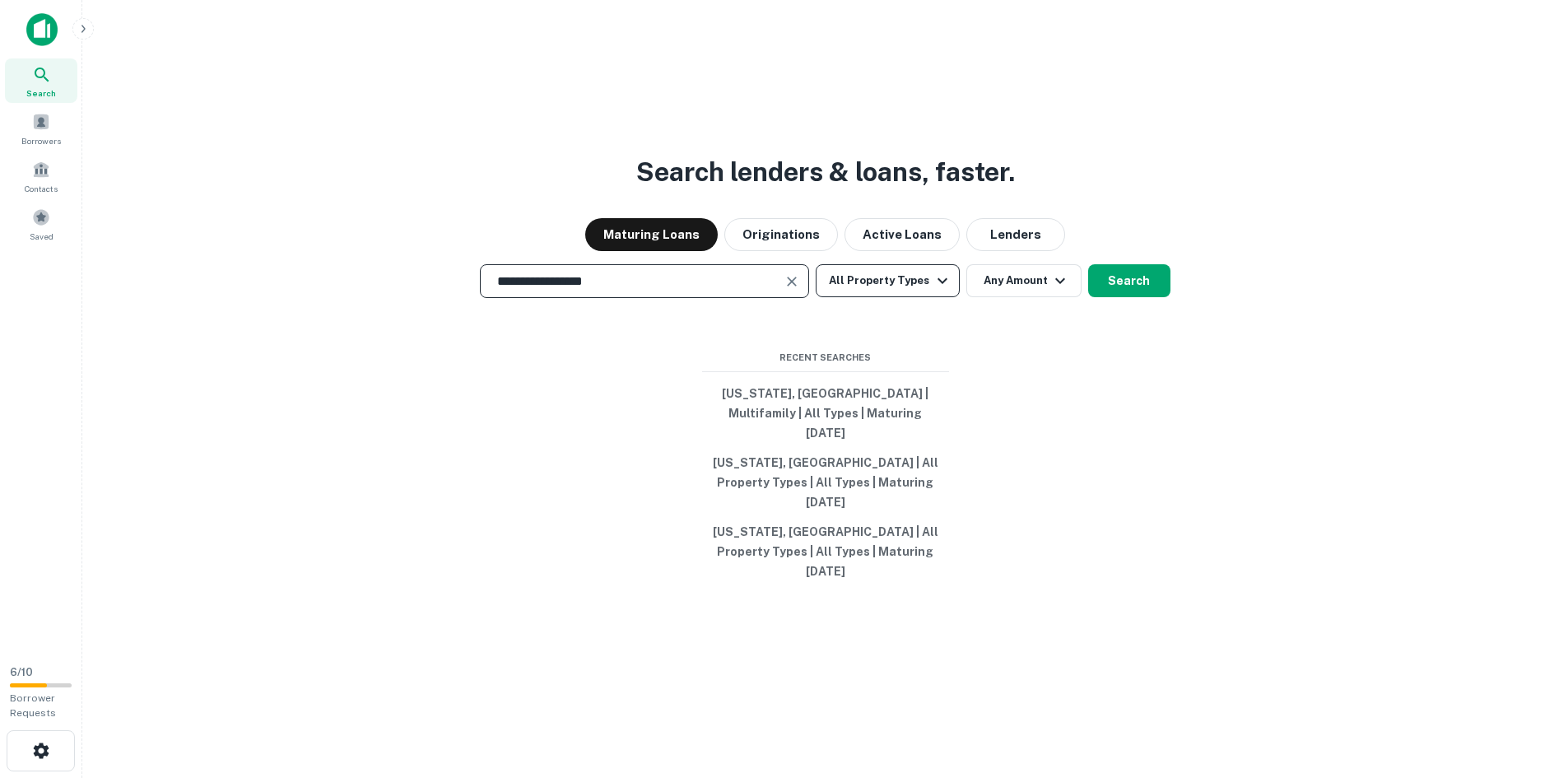
type input "**********"
click at [934, 291] on icon "button" at bounding box center [942, 281] width 19 height 19
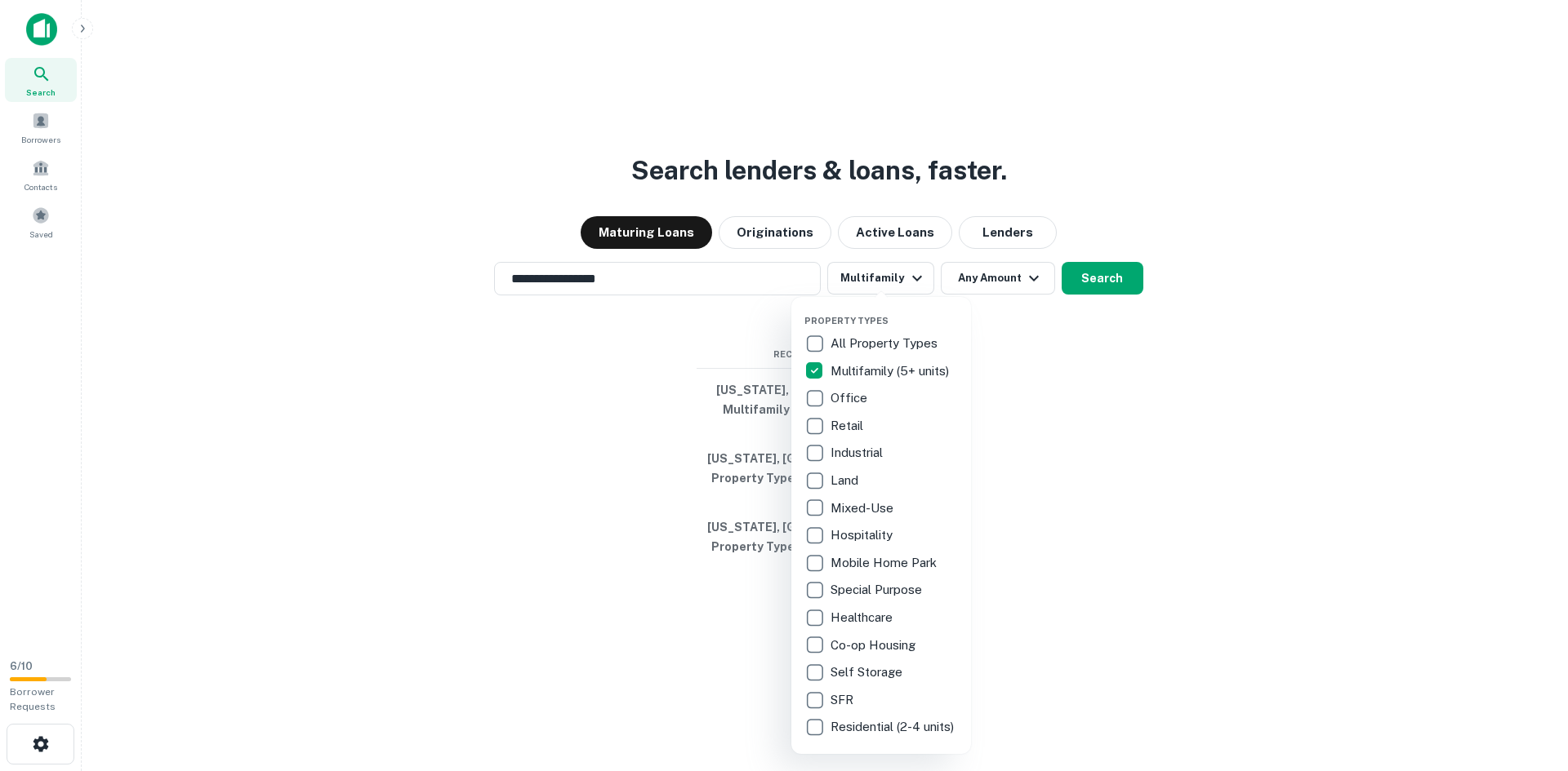
click at [1024, 319] on div at bounding box center [784, 386] width 1568 height 771
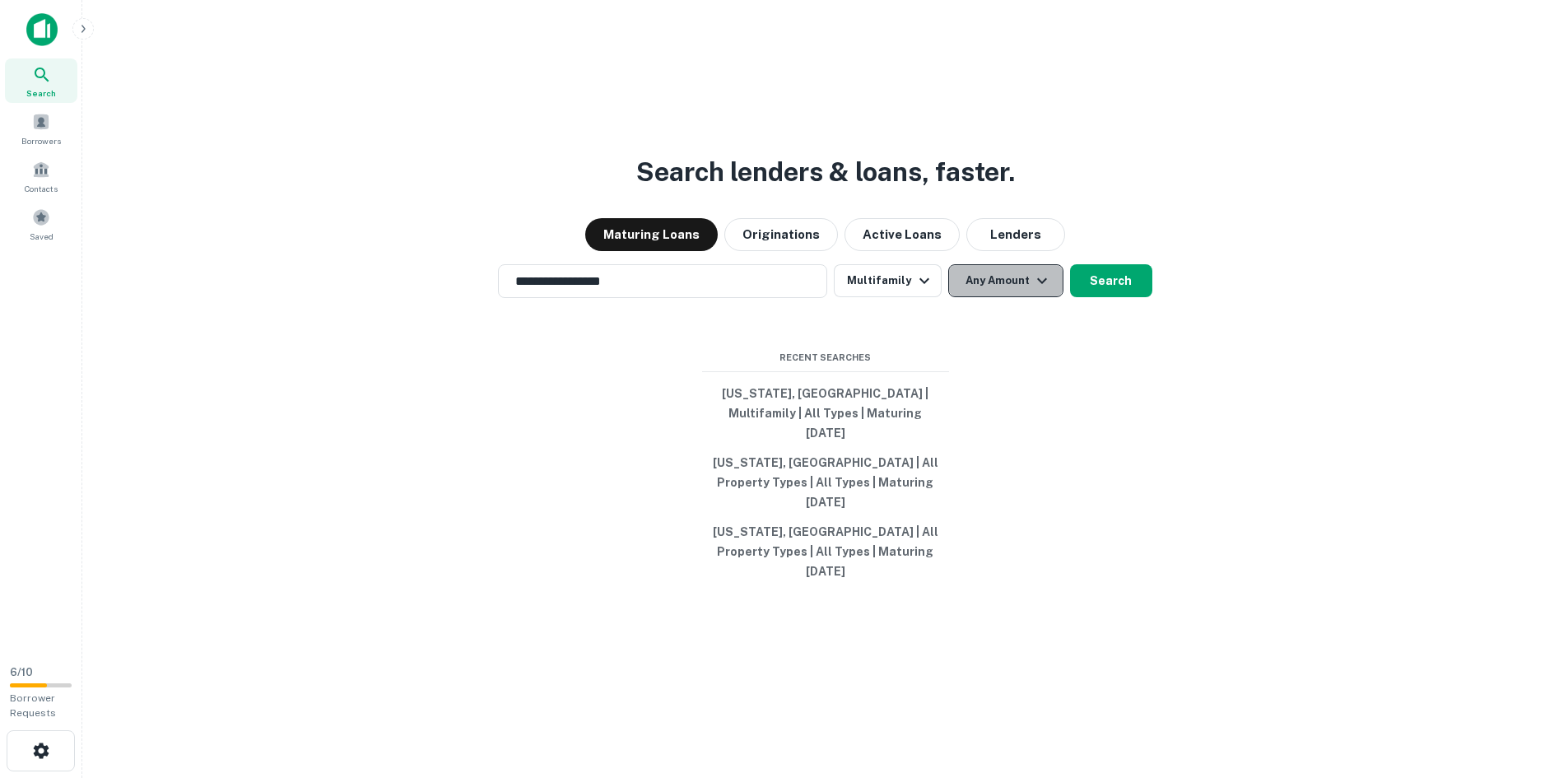
click at [1040, 291] on icon "button" at bounding box center [1042, 281] width 19 height 19
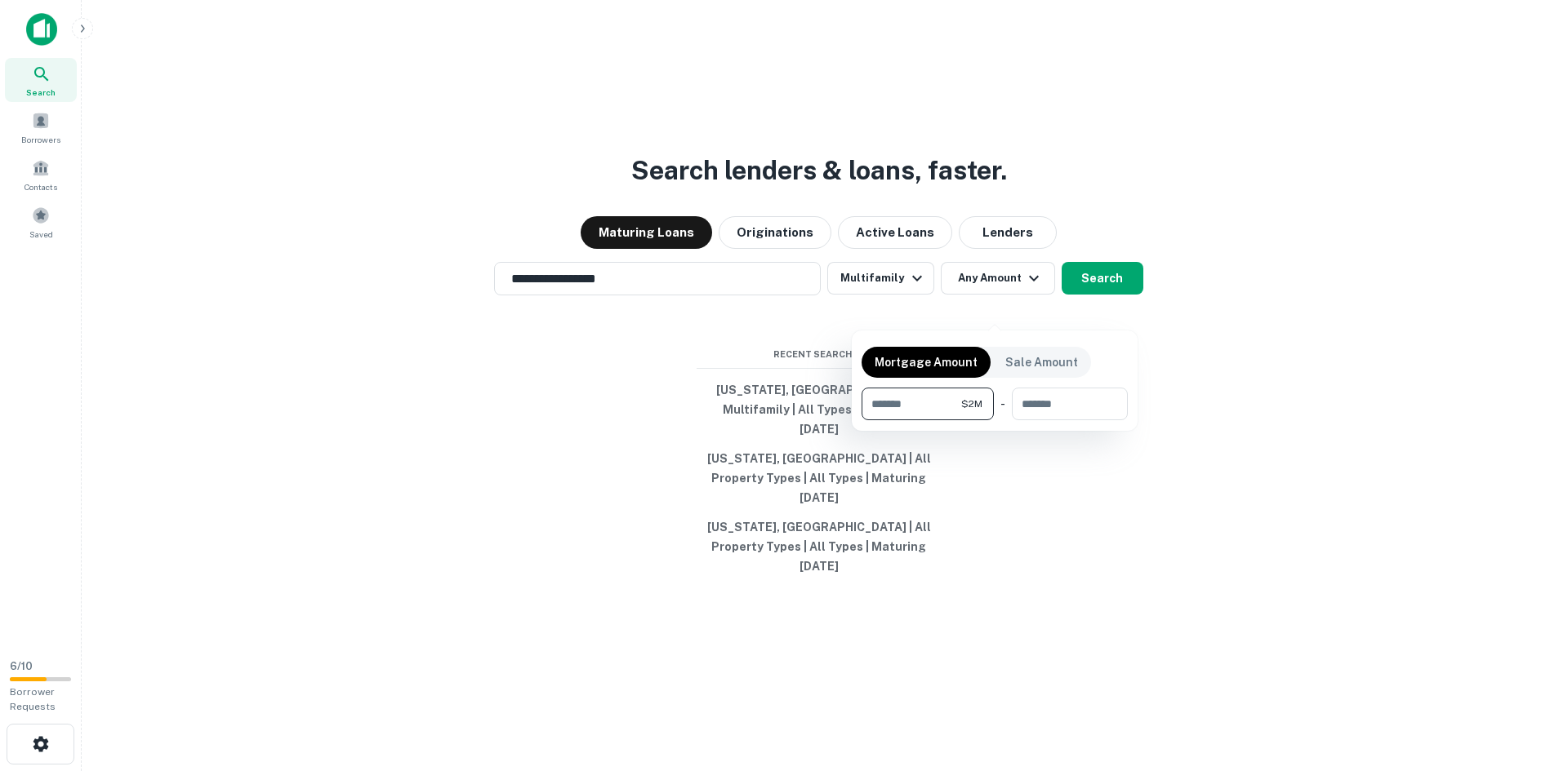
type input "*******"
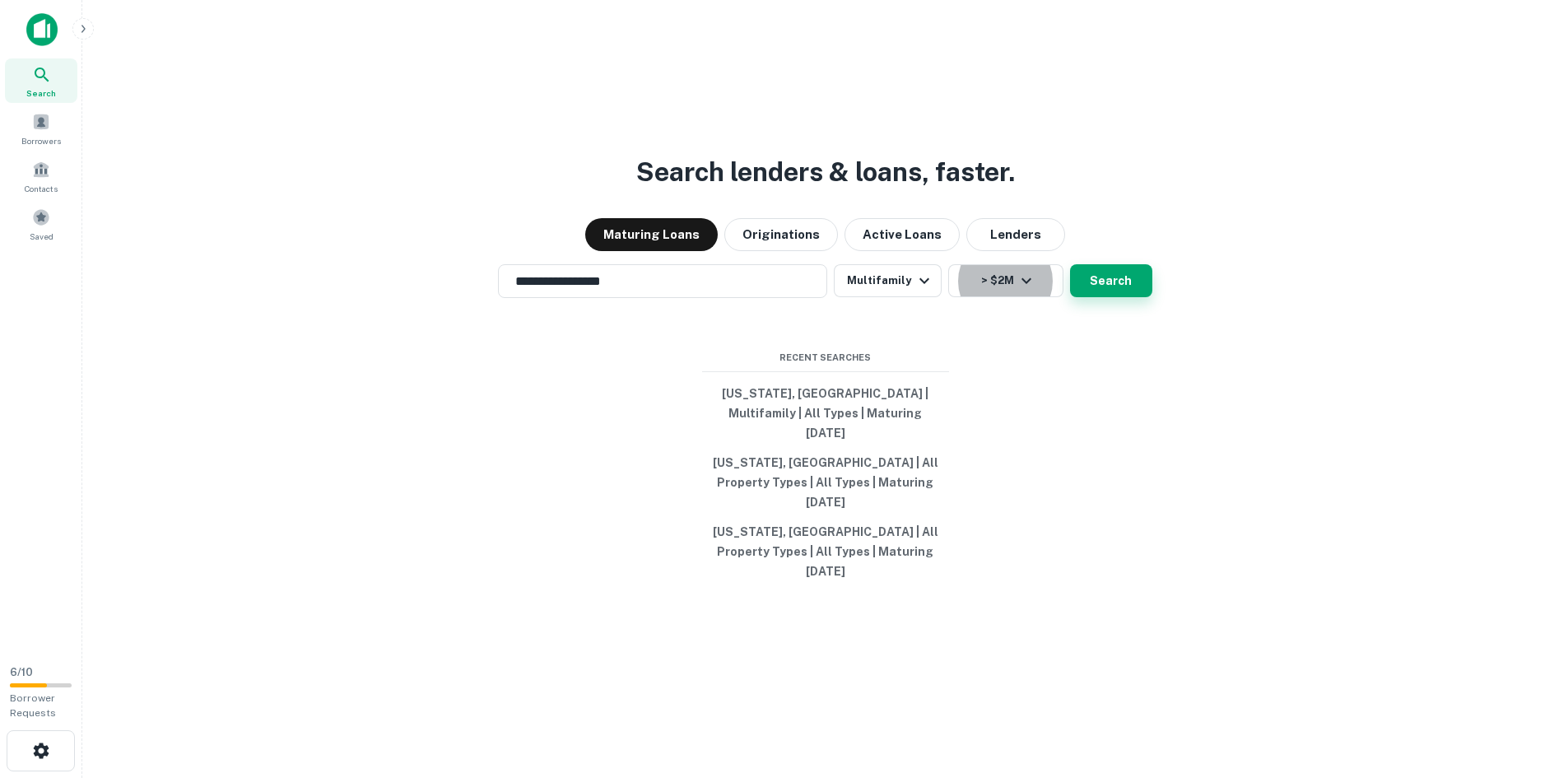
click at [1120, 297] on button "Search" at bounding box center [1111, 281] width 82 height 33
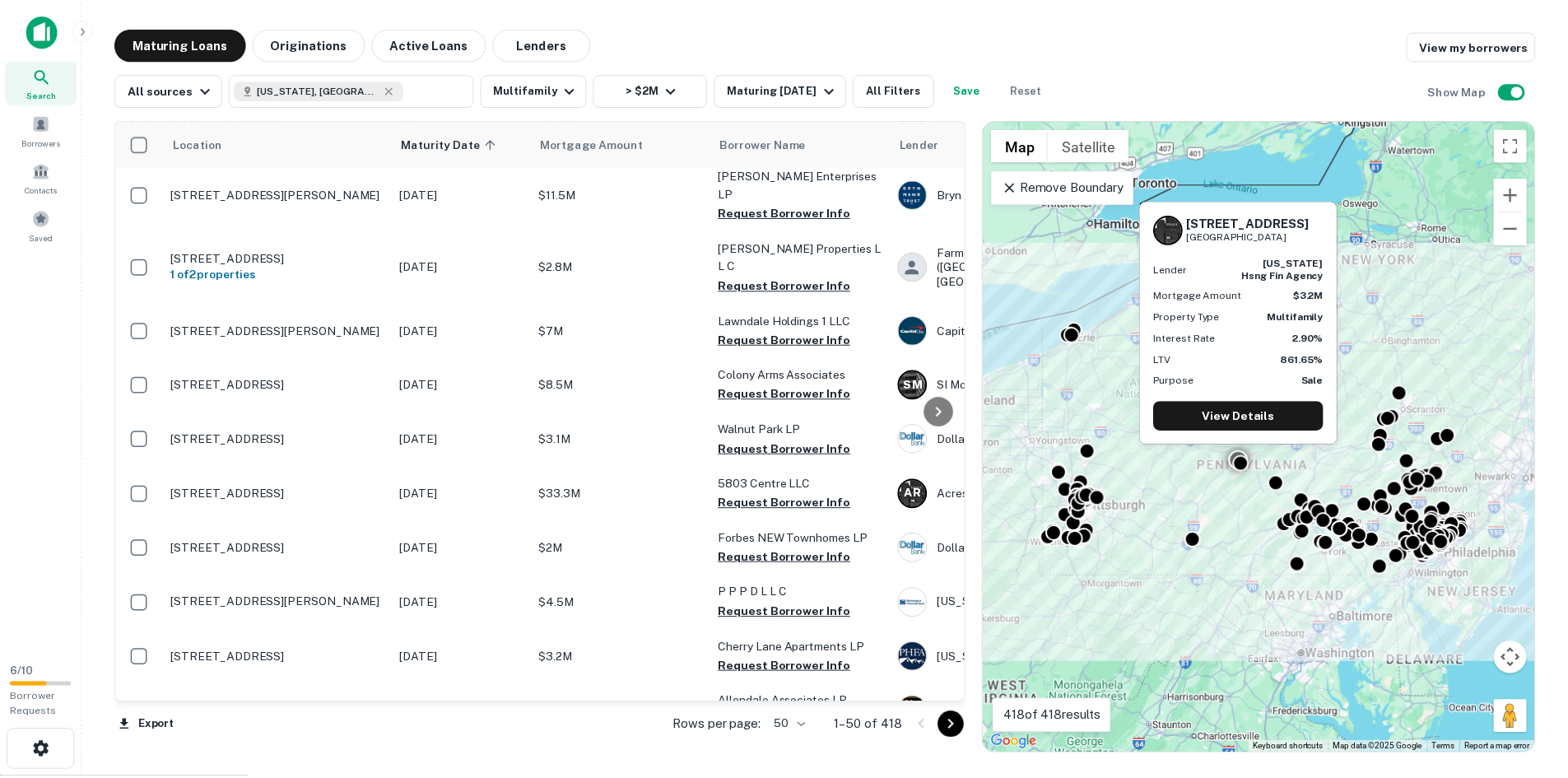
scroll to position [2224, 0]
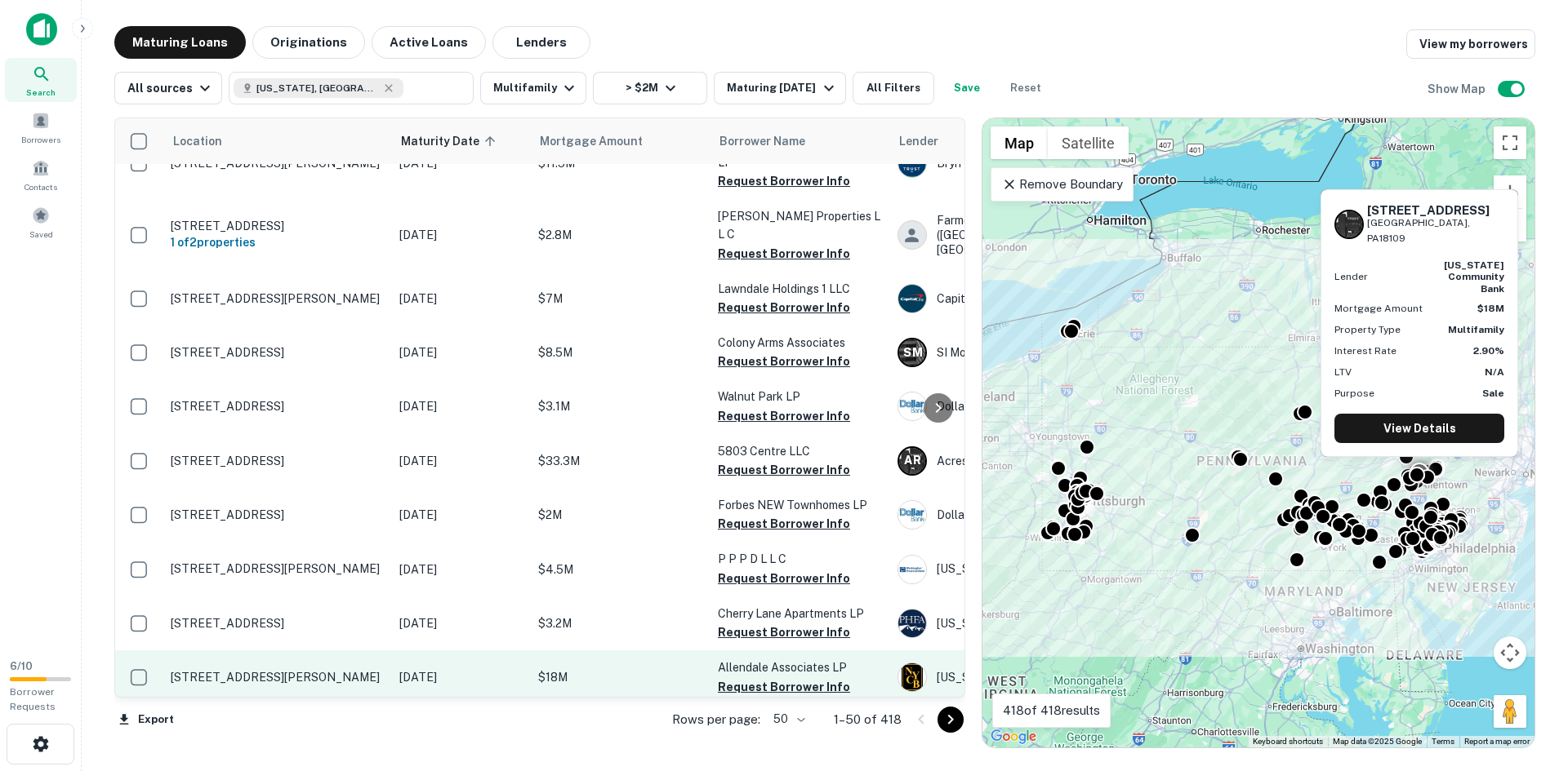
click at [395, 650] on td "[DATE]" at bounding box center [460, 677] width 139 height 54
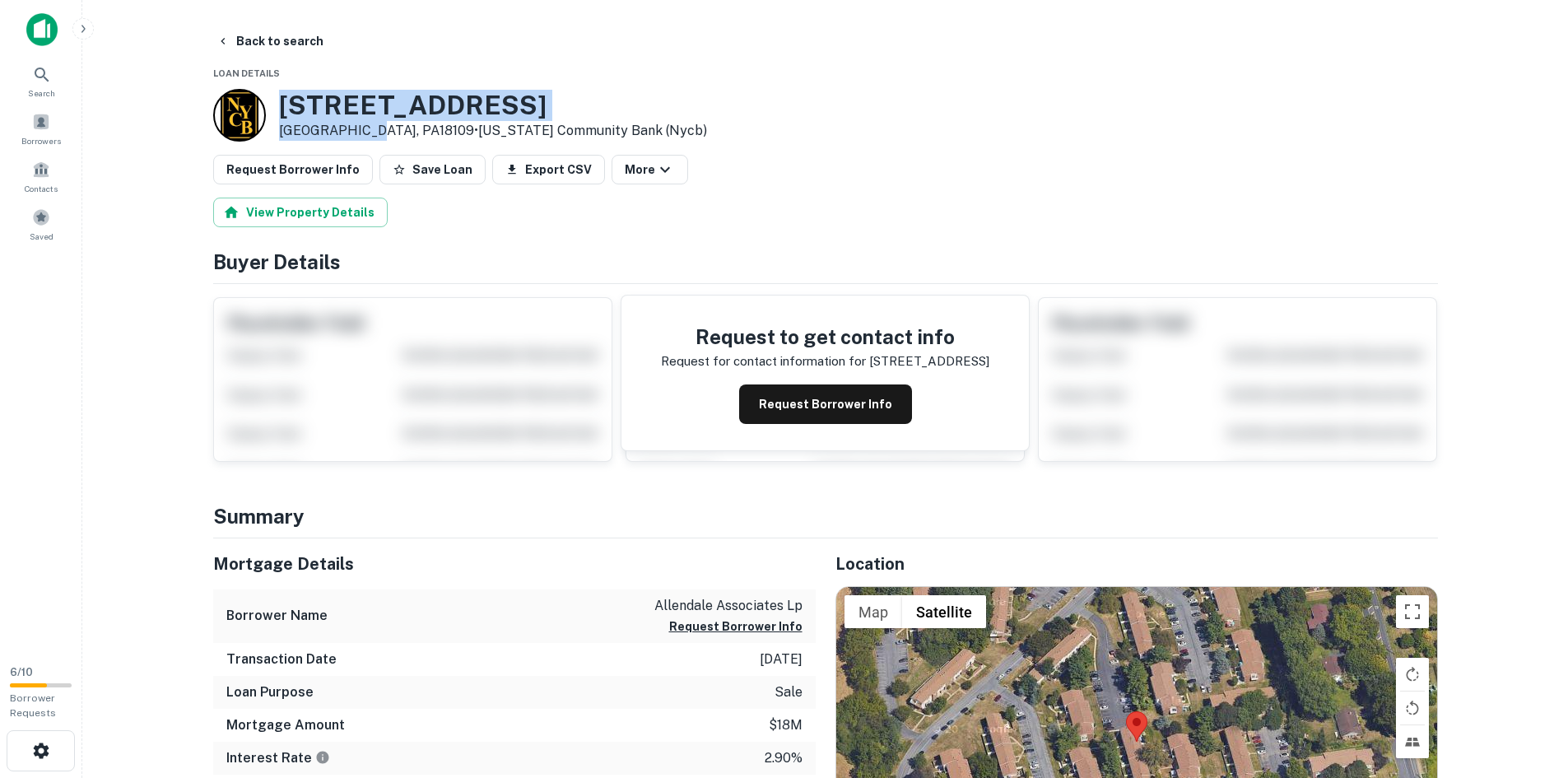
drag, startPoint x: 357, startPoint y: 131, endPoint x: 281, endPoint y: 106, distance: 80.0
click at [281, 106] on div "535 Cedar Hill Dr Allentown, PA18109 • NEW York Community Bank (nycb)" at bounding box center [492, 115] width 428 height 51
copy div "535 Cedar Hill Dr Allentown, PA"
click at [634, 163] on button "More" at bounding box center [650, 169] width 76 height 30
